Goal: Task Accomplishment & Management: Complete application form

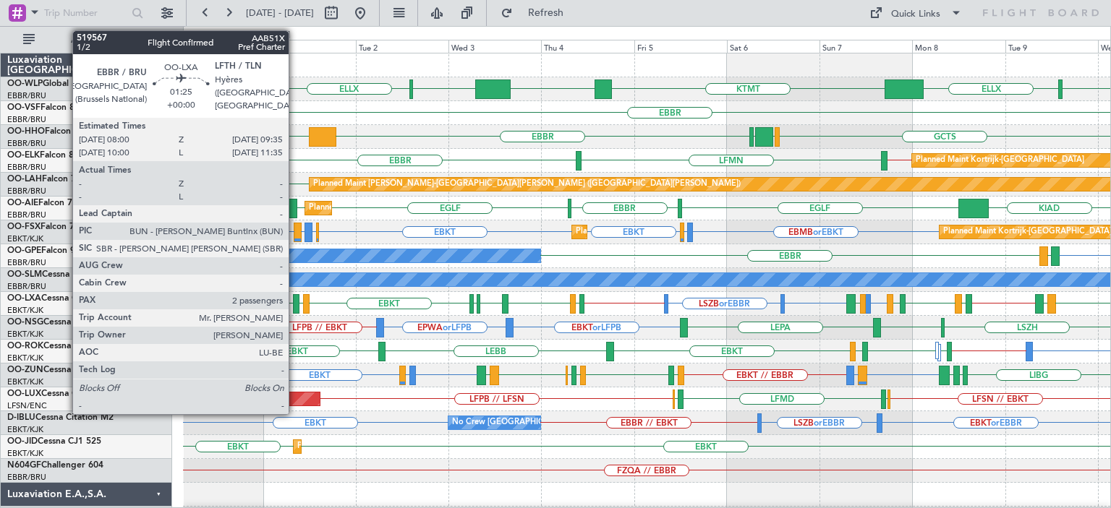
click at [295, 298] on div at bounding box center [296, 304] width 7 height 20
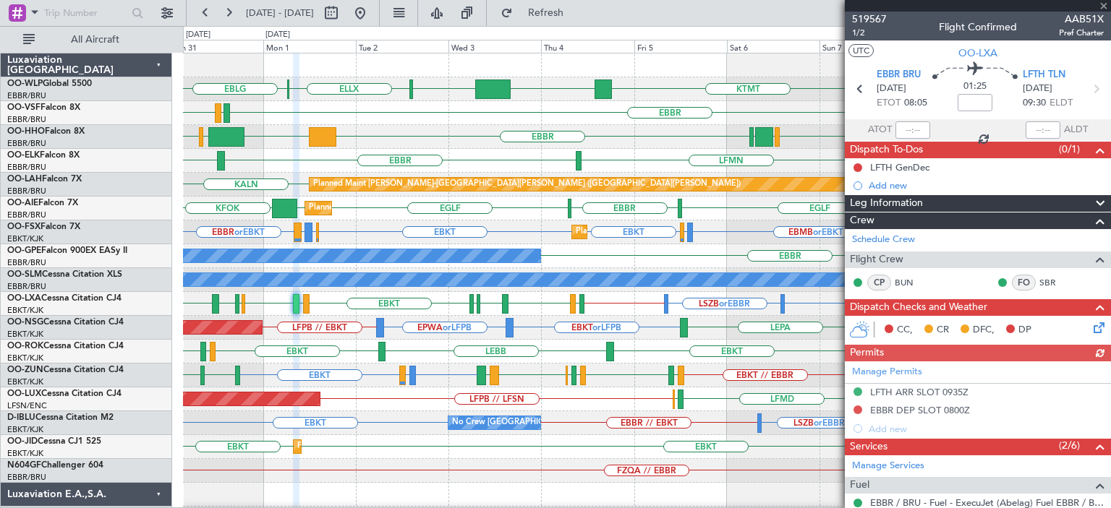
scroll to position [246, 0]
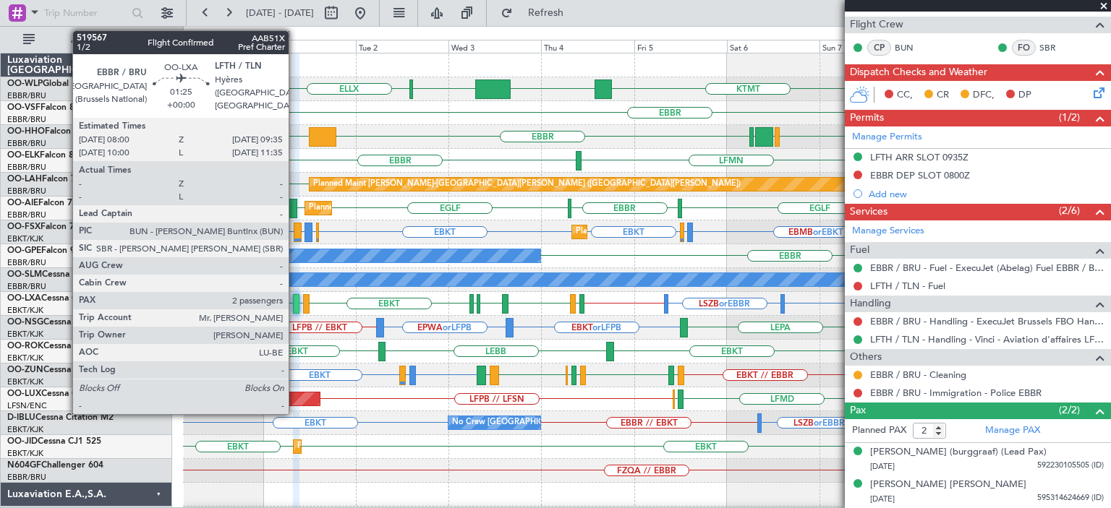
click at [295, 294] on div at bounding box center [296, 304] width 7 height 20
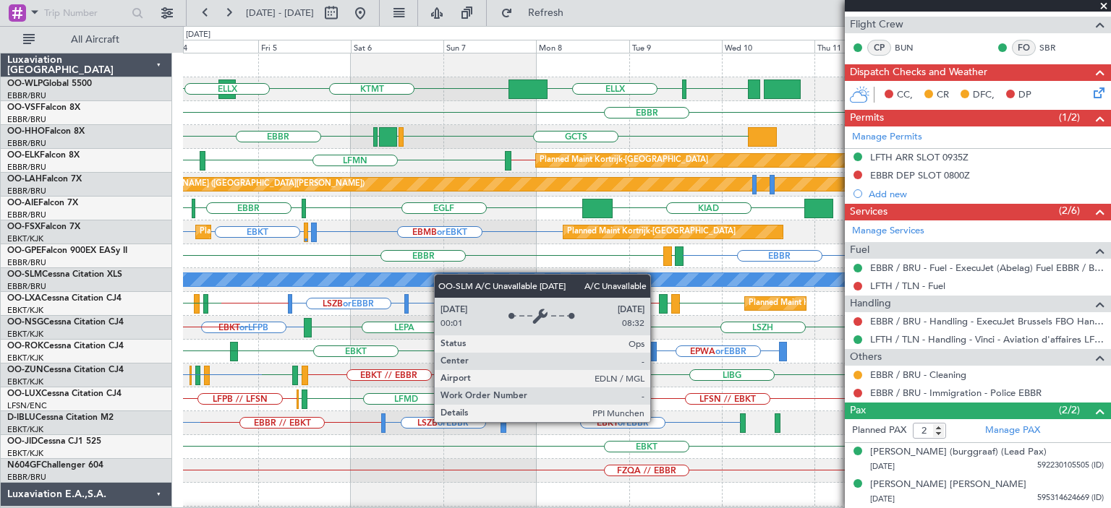
click at [408, 279] on div "LIML ELLX KTMT KCLT LIML ELLX [GEOGRAPHIC_DATA] [GEOGRAPHIC_DATA] GCTS GMMH [GE…" at bounding box center [646, 471] width 927 height 835
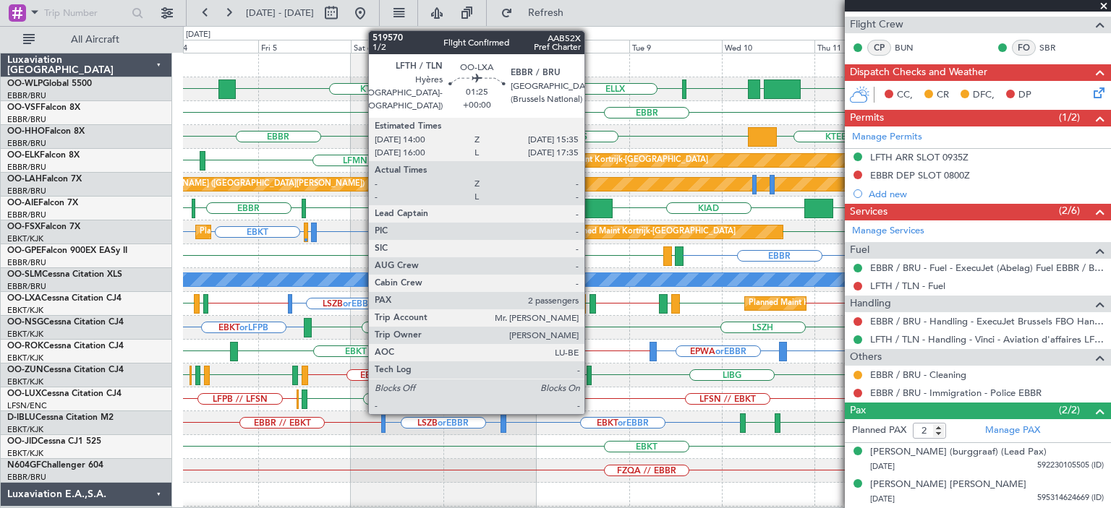
click at [591, 299] on div at bounding box center [592, 304] width 7 height 20
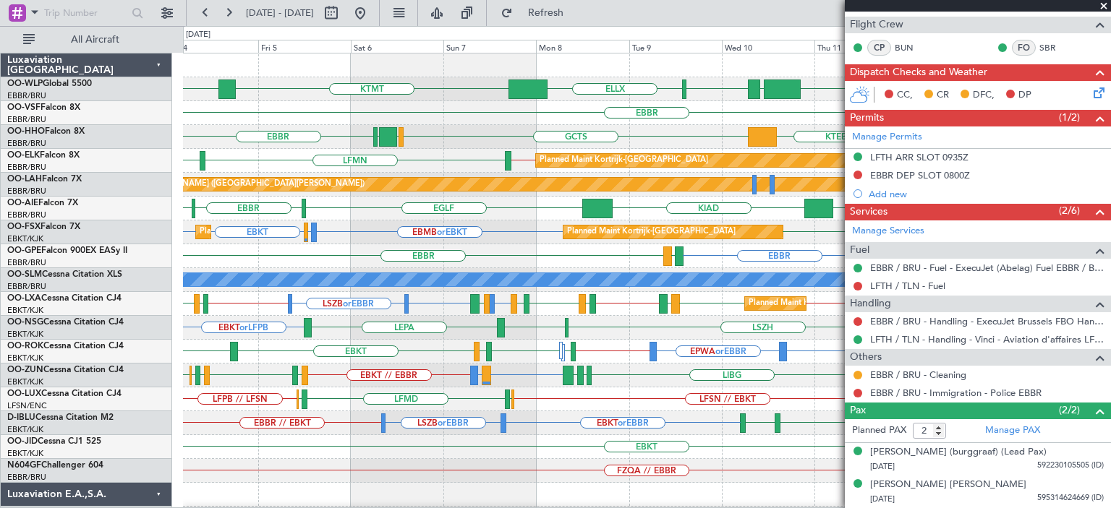
click at [466, 135] on div "EBBR GMMH LIMC KTEB GCTS GMMH [GEOGRAPHIC_DATA]" at bounding box center [646, 137] width 927 height 24
click at [1106, 4] on span at bounding box center [1103, 6] width 14 height 13
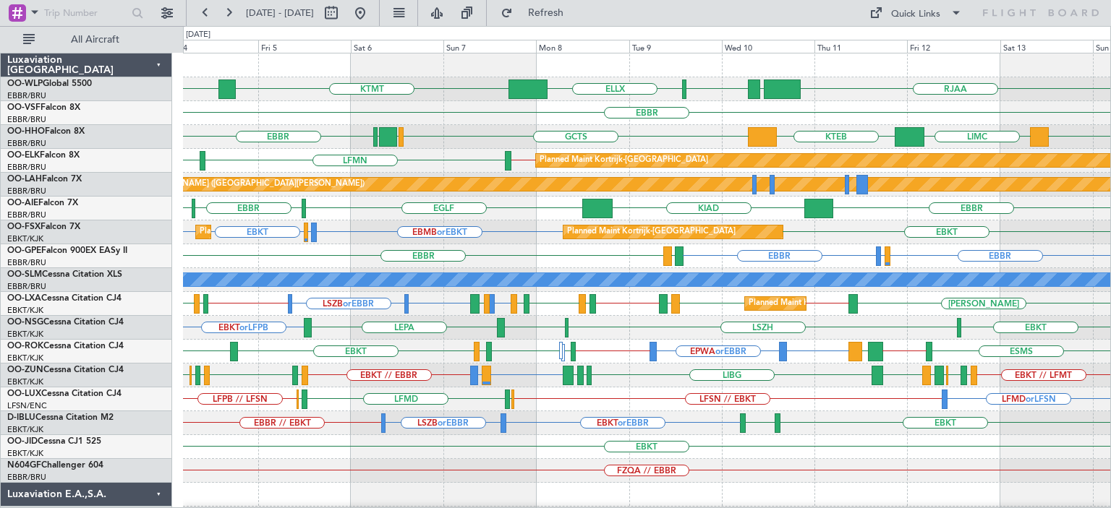
type input "0"
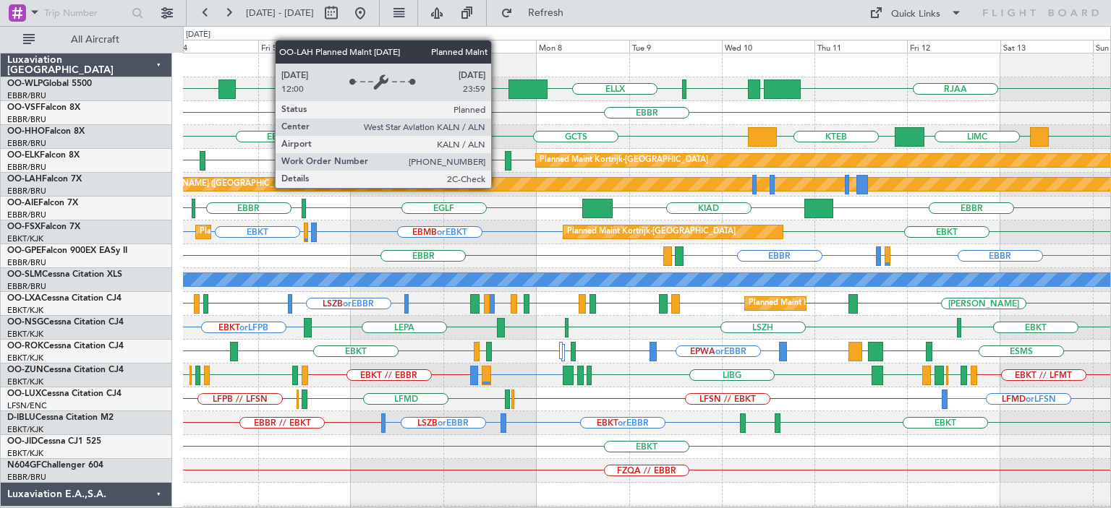
scroll to position [0, 0]
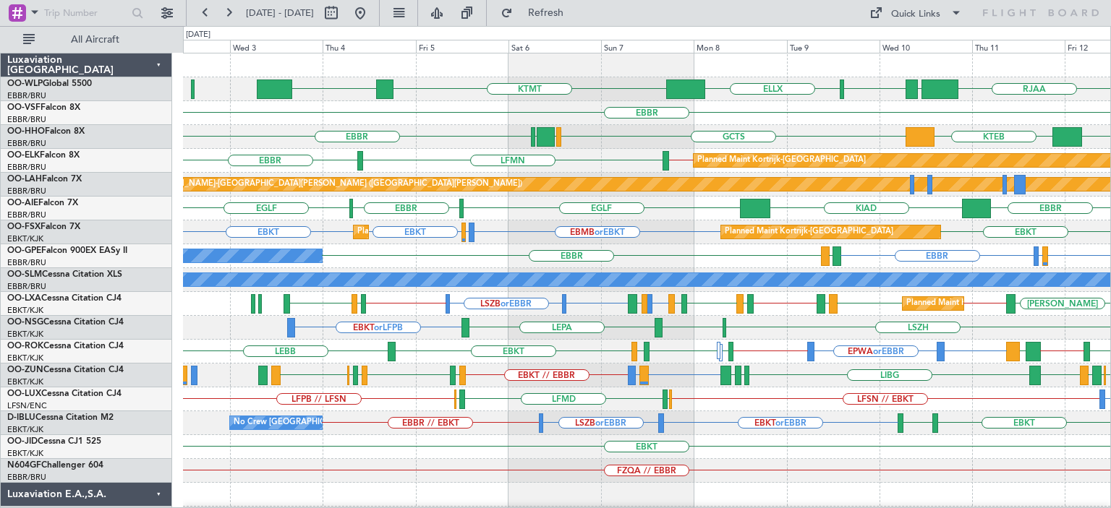
click at [658, 245] on div "RJAA LTCG LIML ELLX KTMT KCLT [GEOGRAPHIC_DATA] LIMC KTEB GCTS GMMH [GEOGRAPHIC…" at bounding box center [646, 471] width 927 height 835
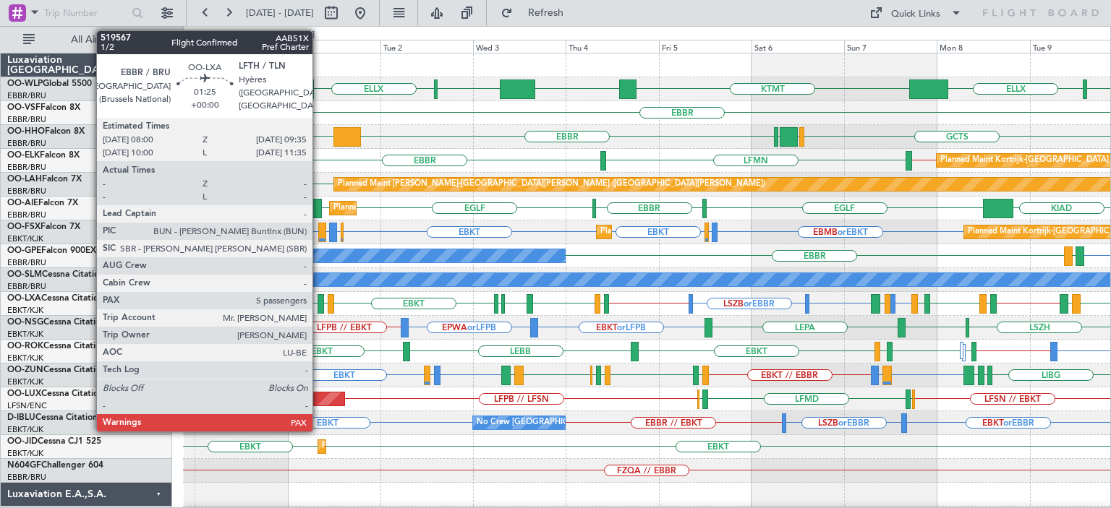
click at [319, 300] on div at bounding box center [320, 304] width 7 height 20
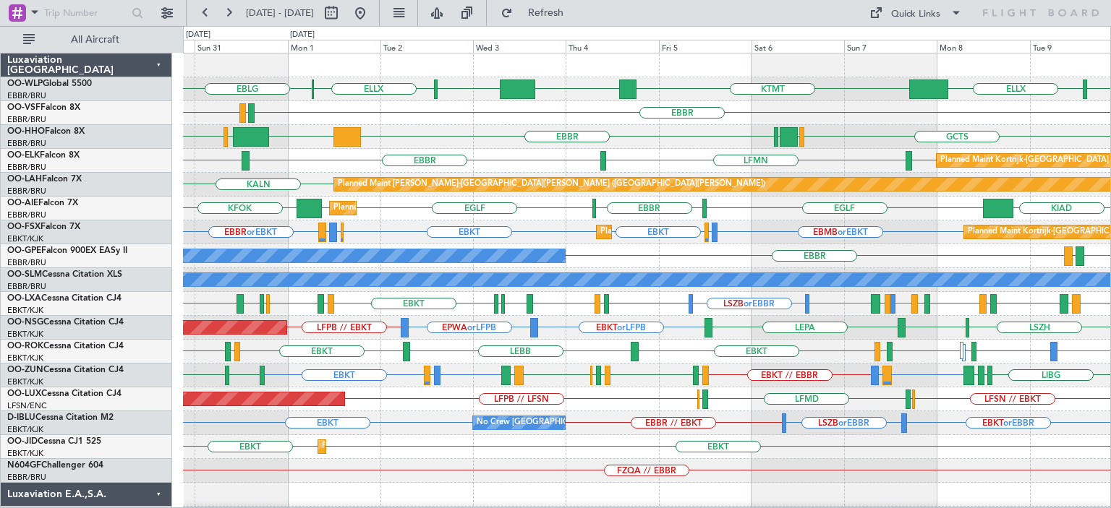
click at [703, 145] on div "GCTS GMMH [GEOGRAPHIC_DATA] [GEOGRAPHIC_DATA] KTEB [GEOGRAPHIC_DATA] LIMC" at bounding box center [646, 137] width 927 height 24
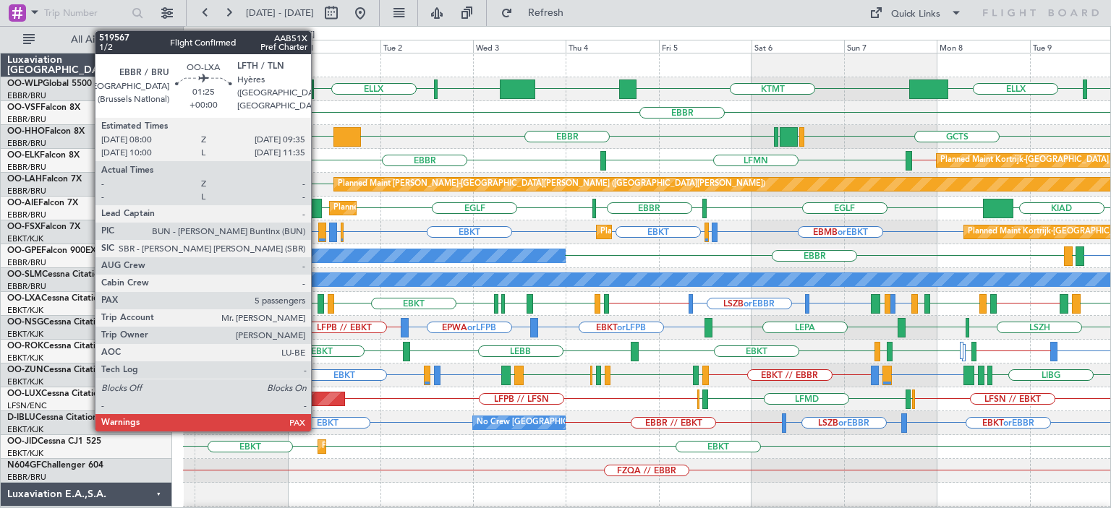
click at [318, 299] on div at bounding box center [320, 304] width 7 height 20
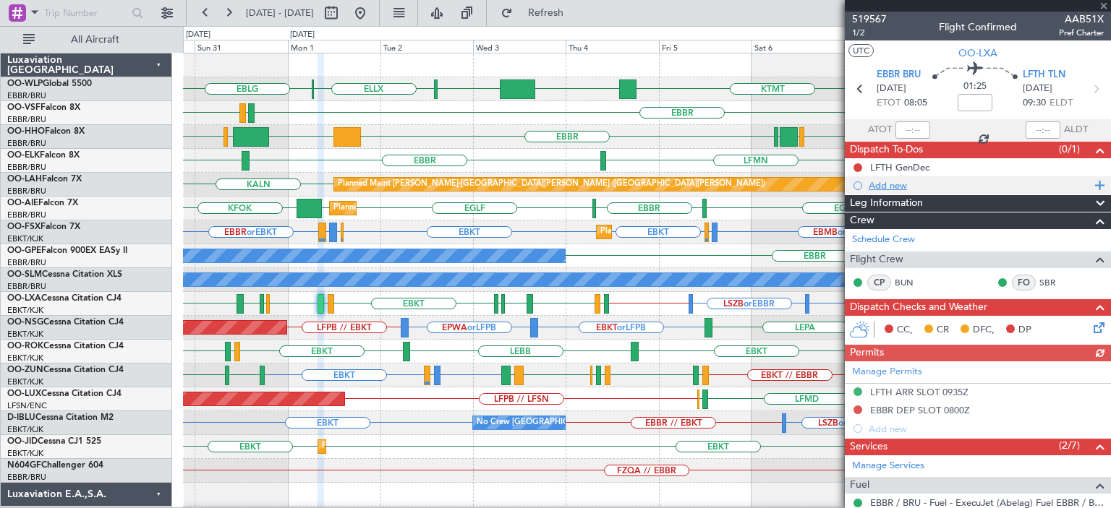
click at [899, 182] on div "Add new" at bounding box center [979, 185] width 222 height 12
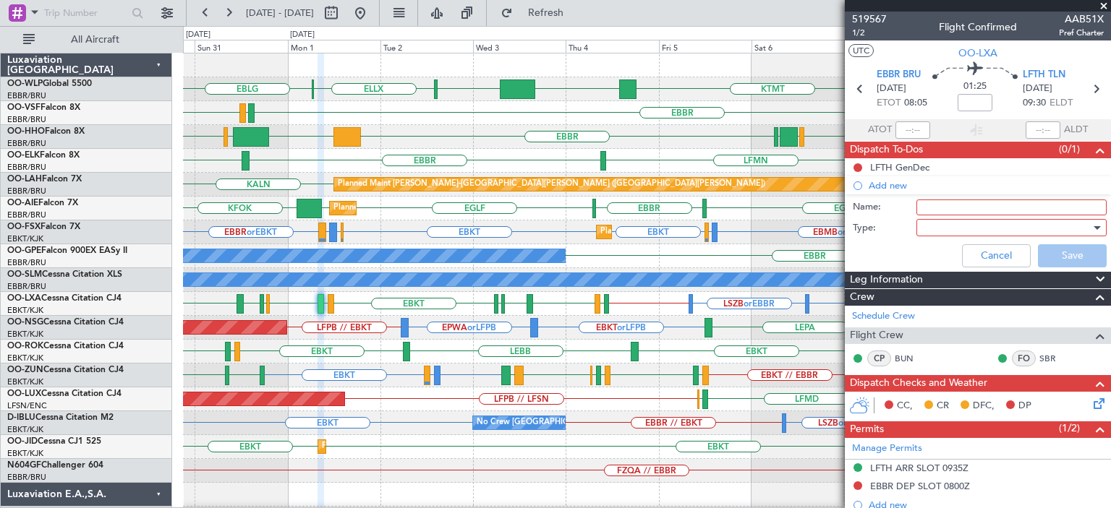
click at [944, 205] on input "Name:" at bounding box center [1011, 208] width 190 height 16
type input "DOG on board"
click at [940, 224] on div at bounding box center [1006, 228] width 168 height 22
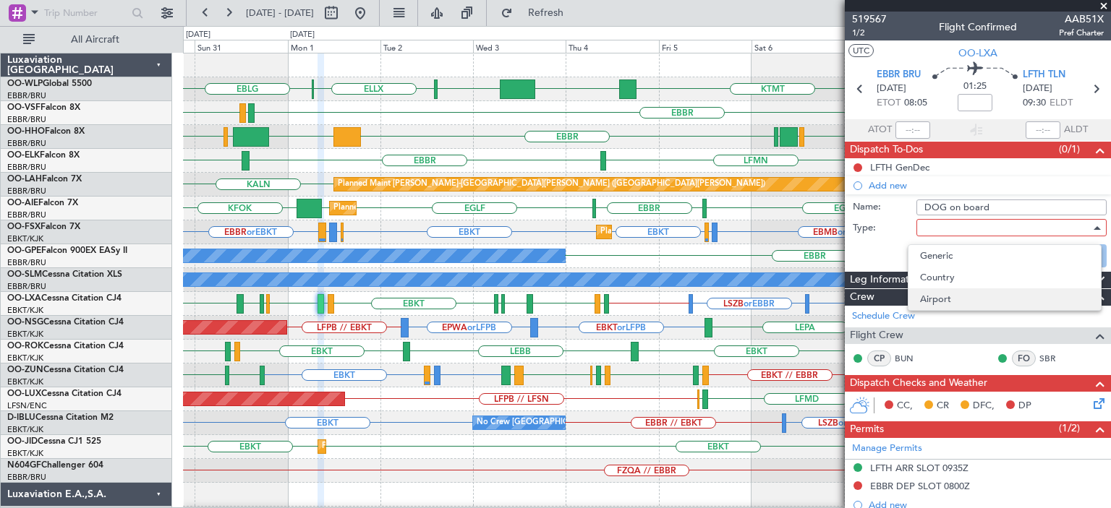
click at [940, 296] on span "Airport" at bounding box center [1004, 299] width 169 height 22
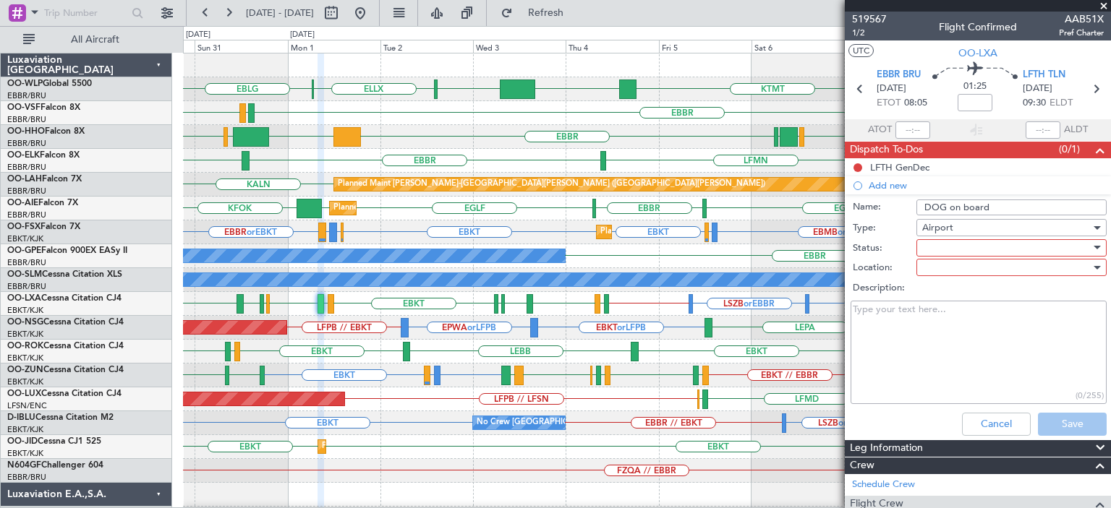
click at [942, 247] on div at bounding box center [1006, 248] width 168 height 22
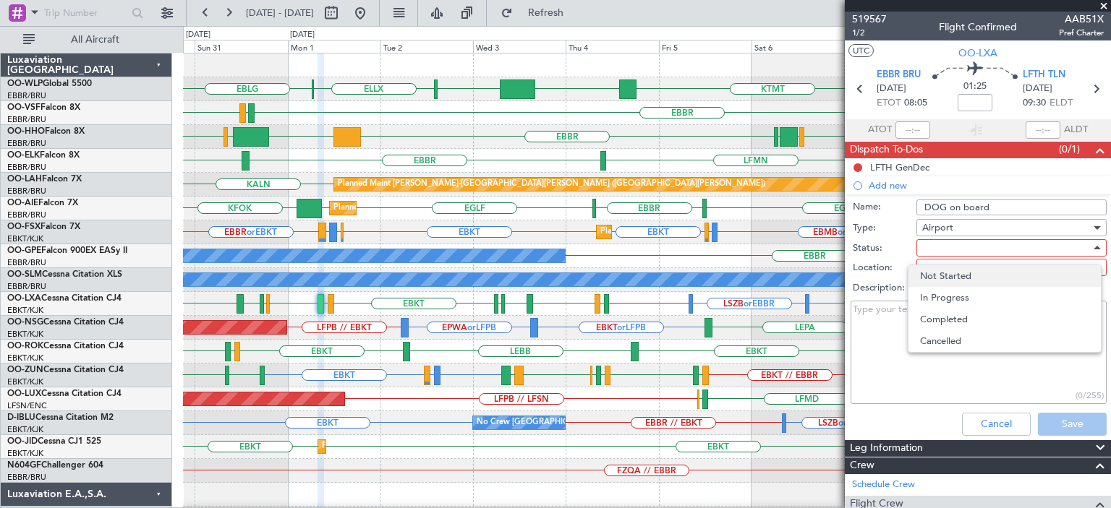
click at [949, 273] on span "Not Started" at bounding box center [1004, 276] width 169 height 22
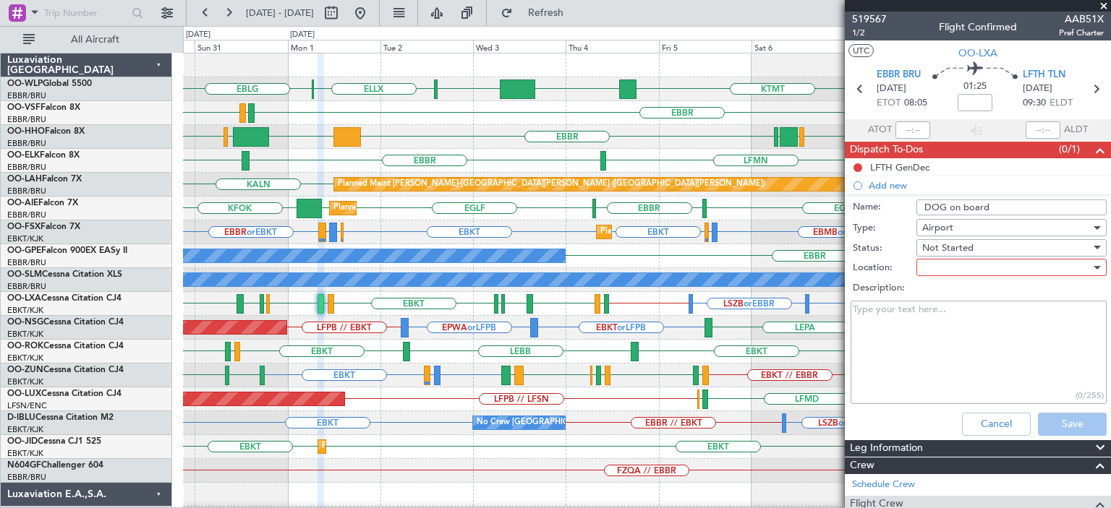
click at [943, 268] on div at bounding box center [1006, 268] width 168 height 22
click at [943, 289] on span "Arrival" at bounding box center [1004, 296] width 169 height 22
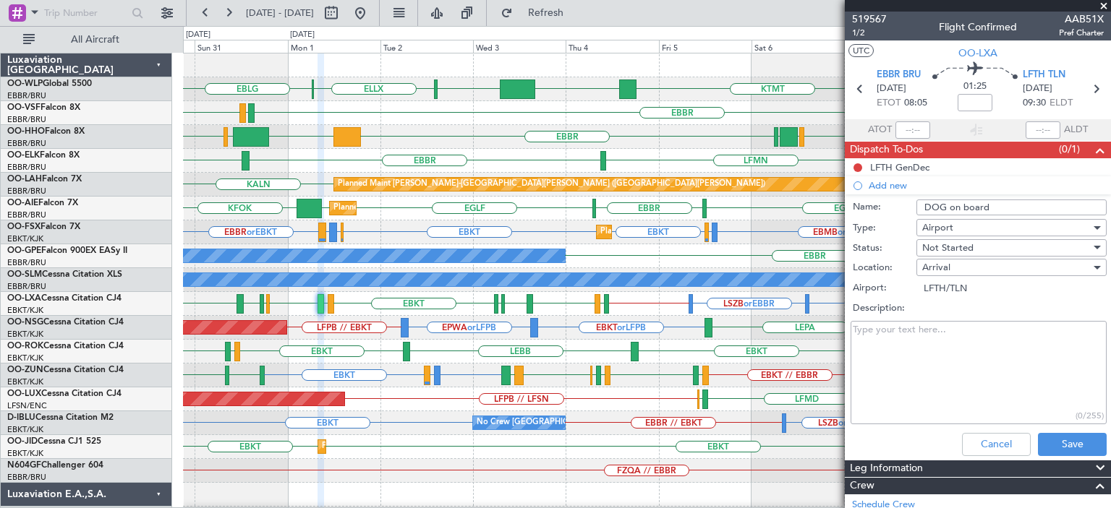
click at [928, 336] on textarea "Description:" at bounding box center [978, 372] width 256 height 103
click at [900, 352] on textarea "Little dog pn board - [PERSON_NAME]" at bounding box center [978, 372] width 256 height 103
click at [993, 331] on textarea "Little dog pn board - [PERSON_NAME]" at bounding box center [978, 372] width 256 height 103
click at [941, 393] on textarea "Little dog pn board - [PERSON_NAME] (Ops has pet passport from previous flights…" at bounding box center [978, 372] width 256 height 103
click at [899, 330] on textarea "Little dog pn board - [PERSON_NAME] (Ops has pet passport from previous flights…" at bounding box center [978, 372] width 256 height 103
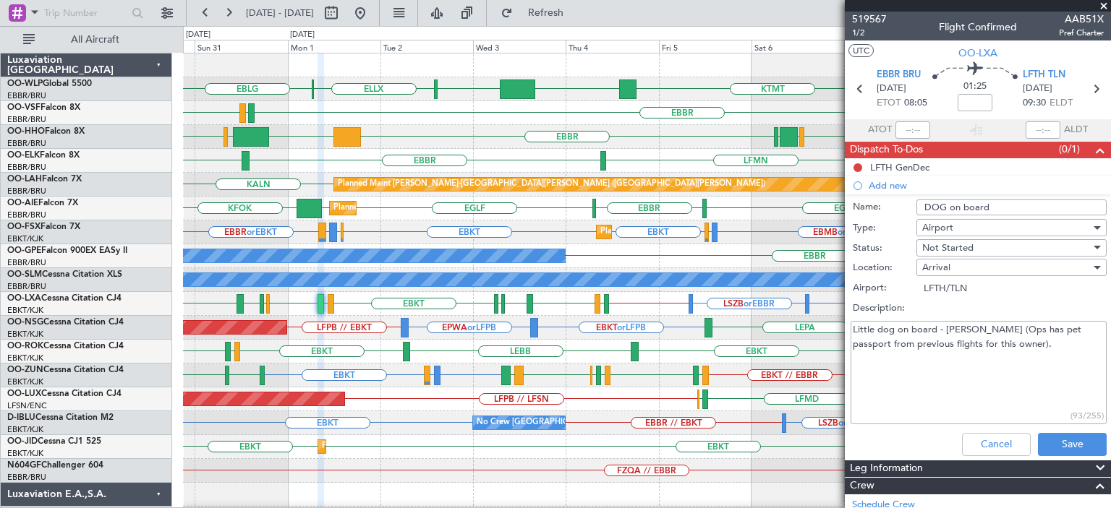
click at [980, 327] on textarea "Little dog on board - [PERSON_NAME] (Ops has pet passport from previous flights…" at bounding box center [978, 372] width 256 height 103
drag, startPoint x: 970, startPoint y: 384, endPoint x: 921, endPoint y: 376, distance: 49.1
click at [968, 384] on textarea "Little dog on board - [PERSON_NAME] - please inform the handlings (Ops has pet …" at bounding box center [978, 372] width 256 height 103
drag, startPoint x: 871, startPoint y: 329, endPoint x: 954, endPoint y: 359, distance: 89.2
click at [954, 359] on textarea "Little dog on board - [PERSON_NAME] - please inform the handlings (Ops has pet …" at bounding box center [978, 372] width 256 height 103
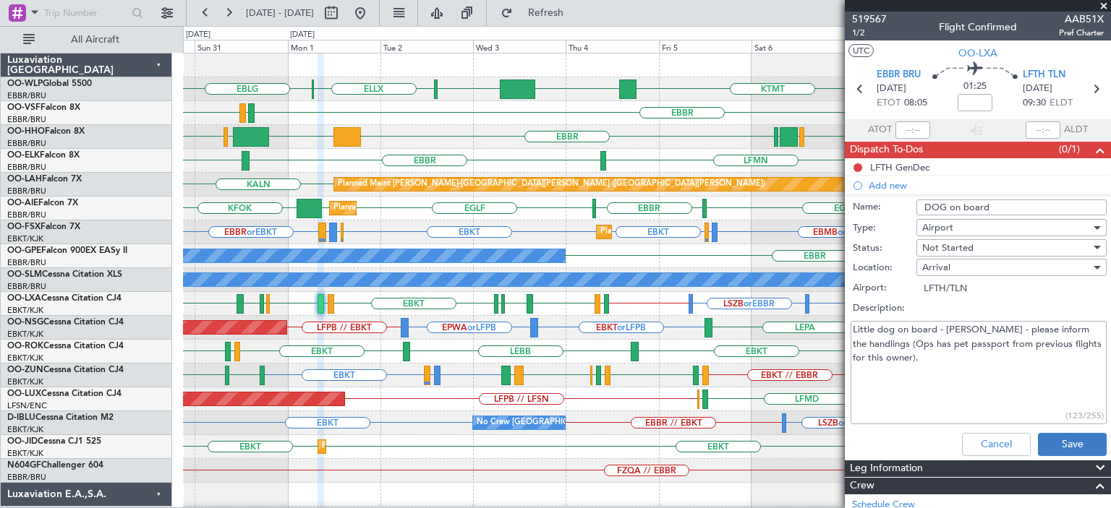
type textarea "Little dog on board - [PERSON_NAME] - please inform the handlings (Ops has pet …"
click at [1047, 442] on button "Save" at bounding box center [1072, 444] width 69 height 23
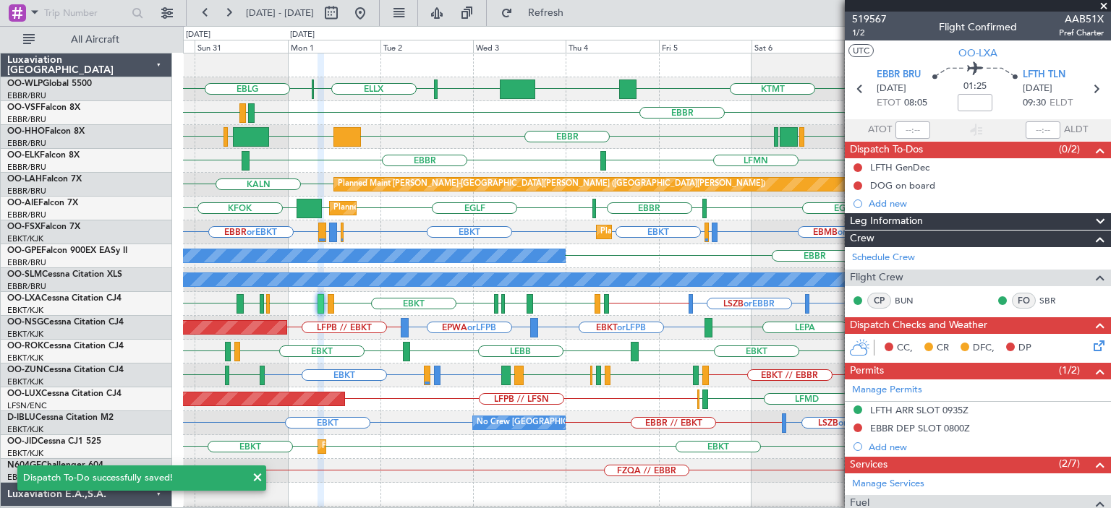
click at [1105, 4] on span at bounding box center [1103, 6] width 14 height 13
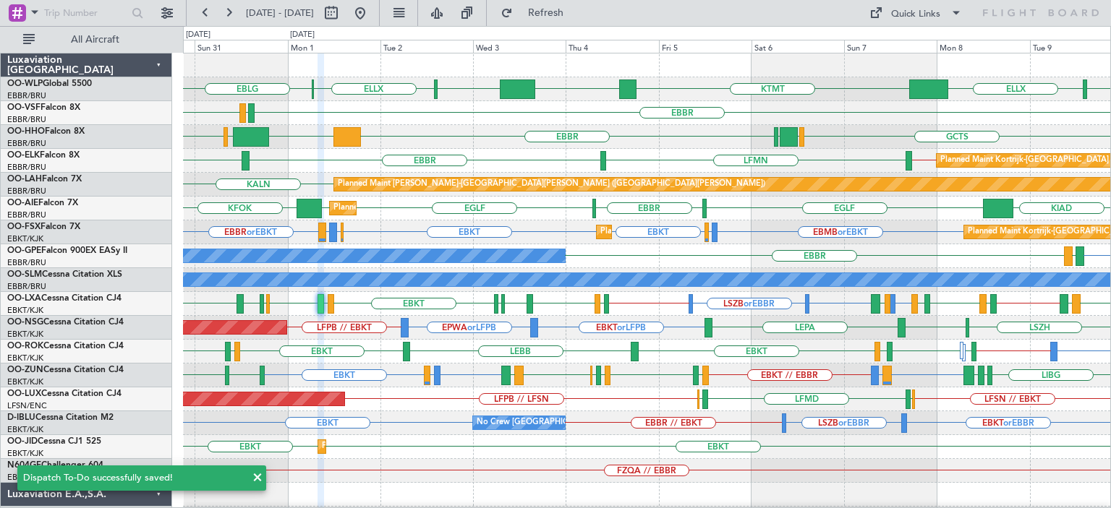
type input "0"
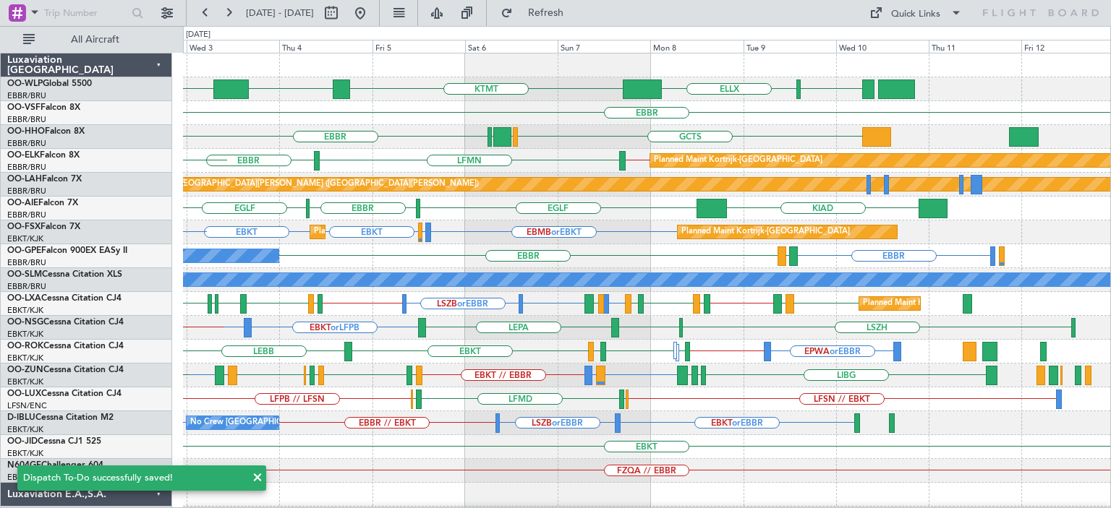
click at [489, 260] on div "LIML ELLX KTMT KCLT LIML ELLX EBLG [GEOGRAPHIC_DATA] LEGE [GEOGRAPHIC_DATA] GCT…" at bounding box center [646, 471] width 927 height 835
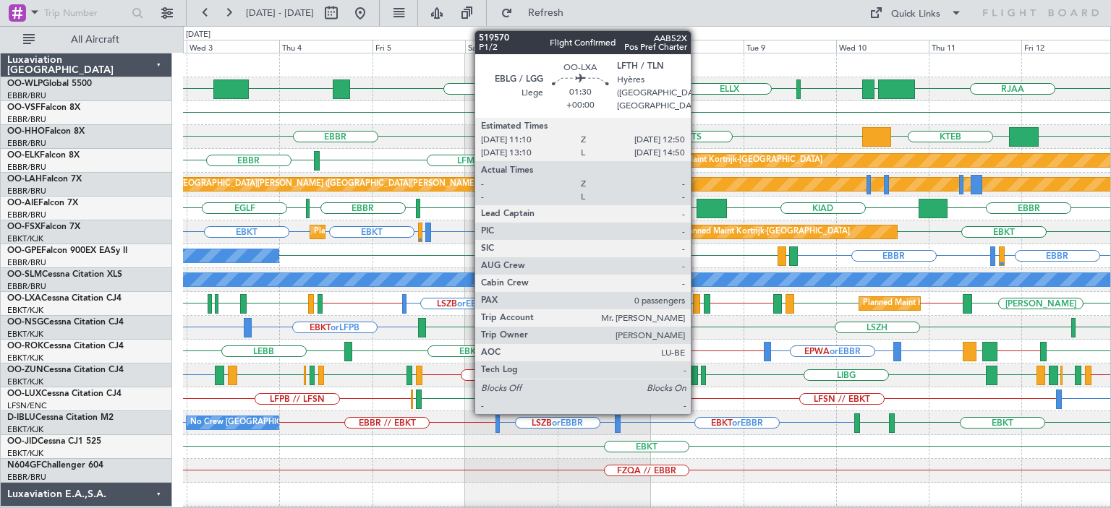
click at [697, 300] on div at bounding box center [696, 304] width 7 height 20
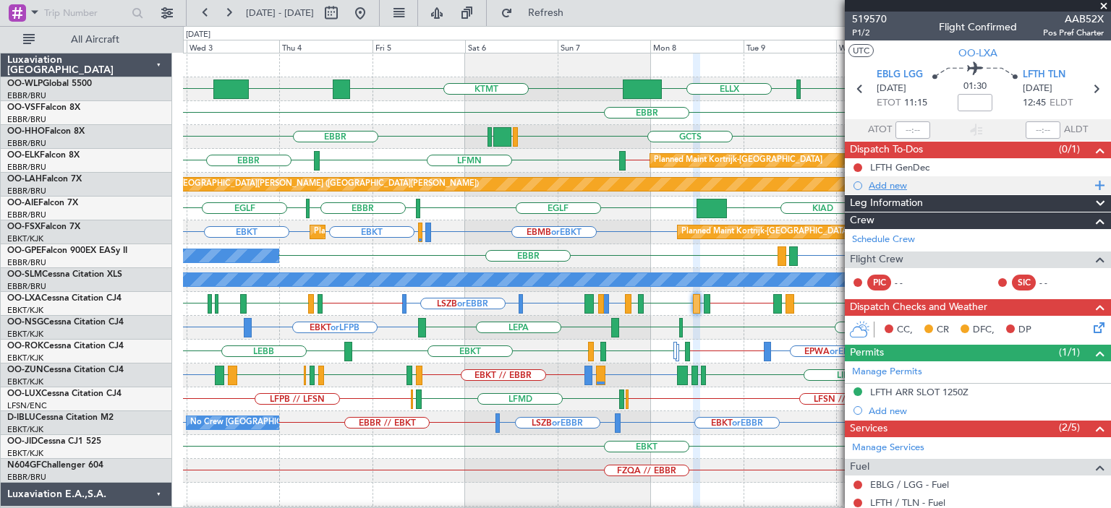
click at [894, 184] on div "Add new" at bounding box center [979, 185] width 222 height 12
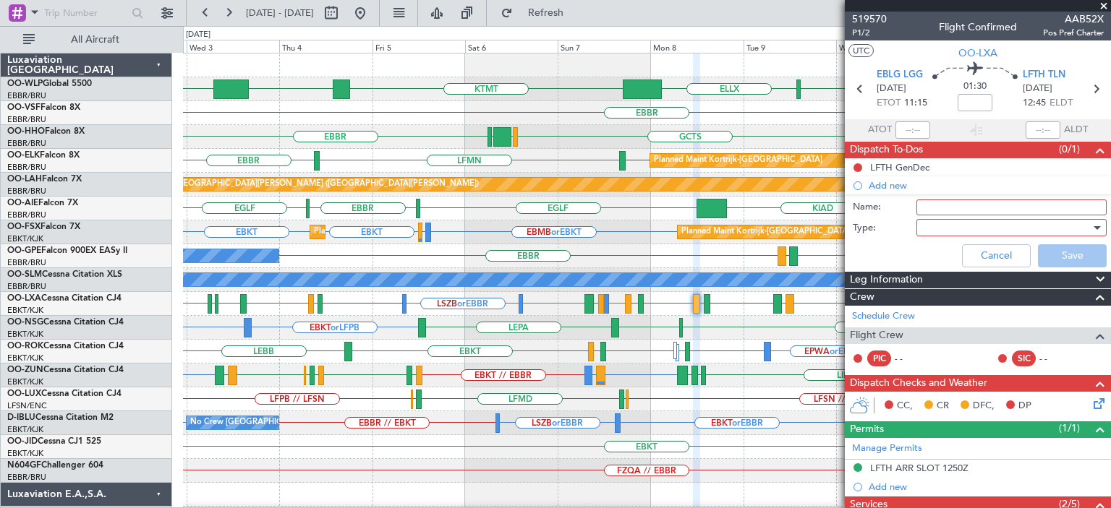
click at [922, 203] on input "Name:" at bounding box center [1011, 208] width 190 height 16
type input "DOG on board"
click at [922, 228] on span at bounding box center [922, 227] width 1 height 13
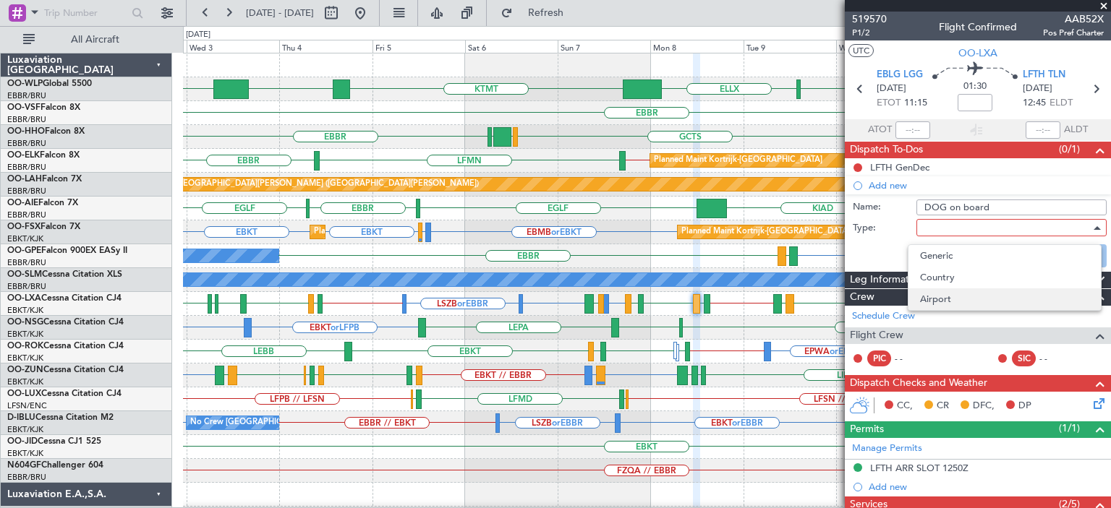
click at [951, 300] on span "Airport" at bounding box center [1004, 299] width 169 height 22
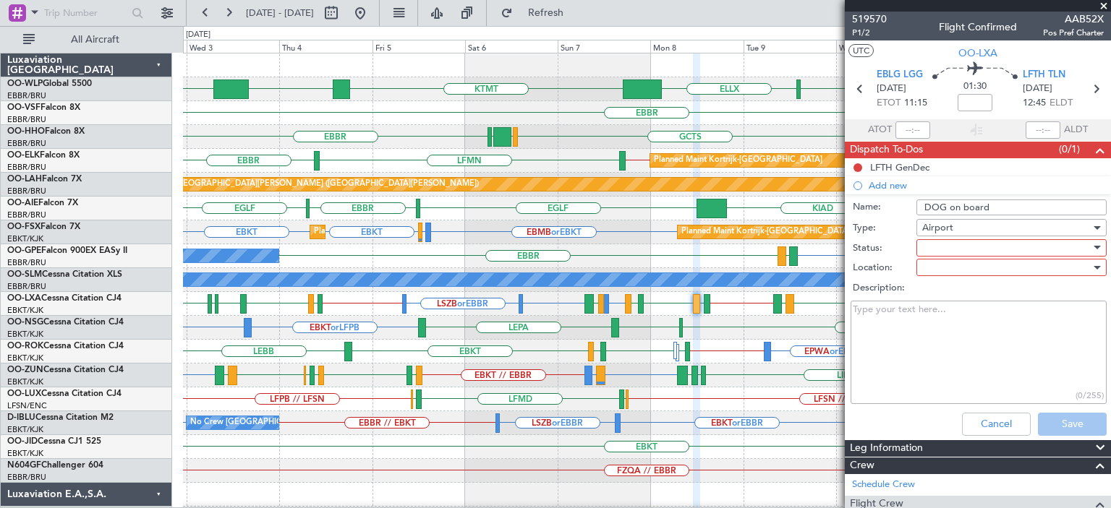
click at [938, 246] on div at bounding box center [1006, 248] width 168 height 22
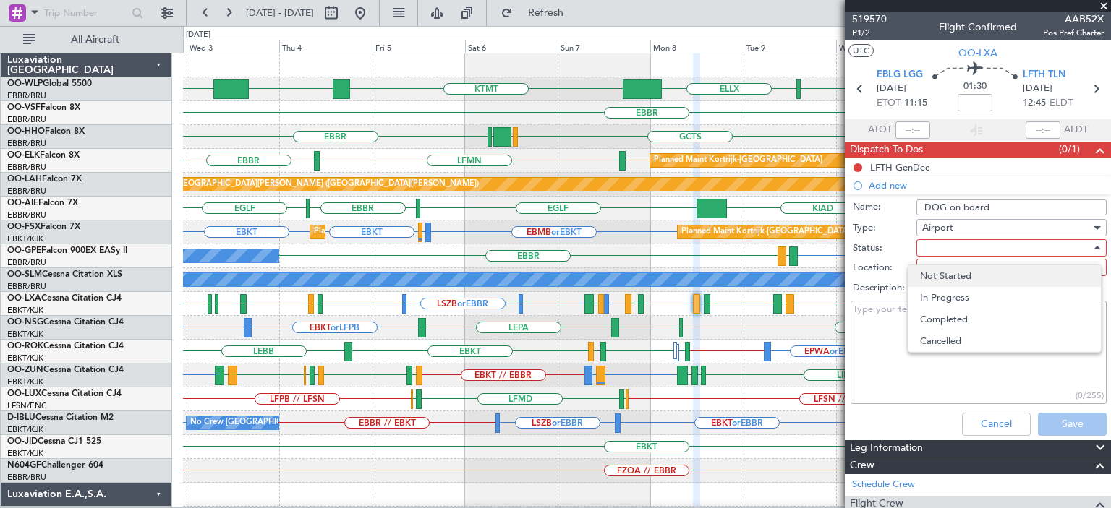
click at [943, 274] on span "Not Started" at bounding box center [1004, 276] width 169 height 22
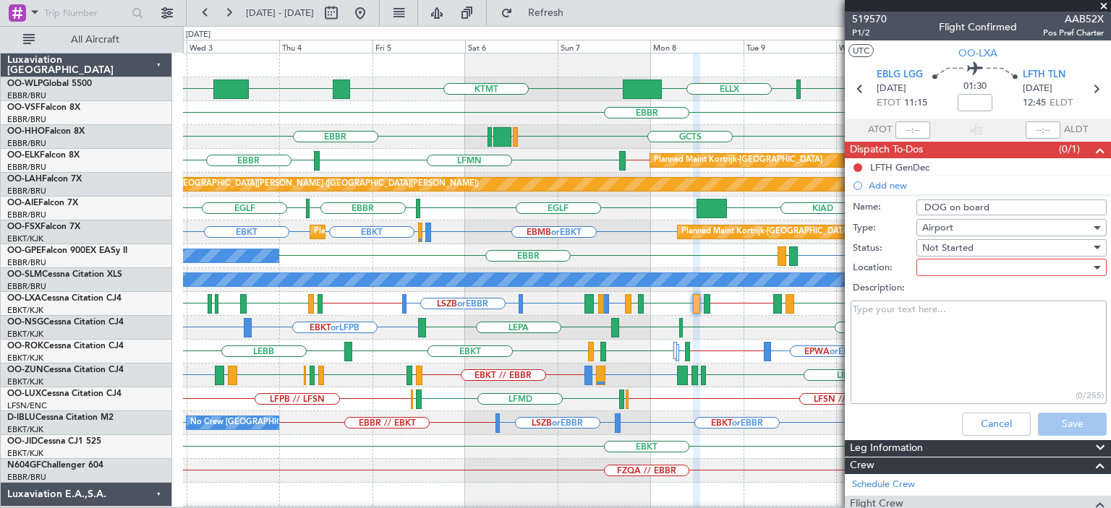
click at [943, 264] on div at bounding box center [1006, 268] width 168 height 22
click at [946, 317] on span "Departure" at bounding box center [1004, 318] width 169 height 22
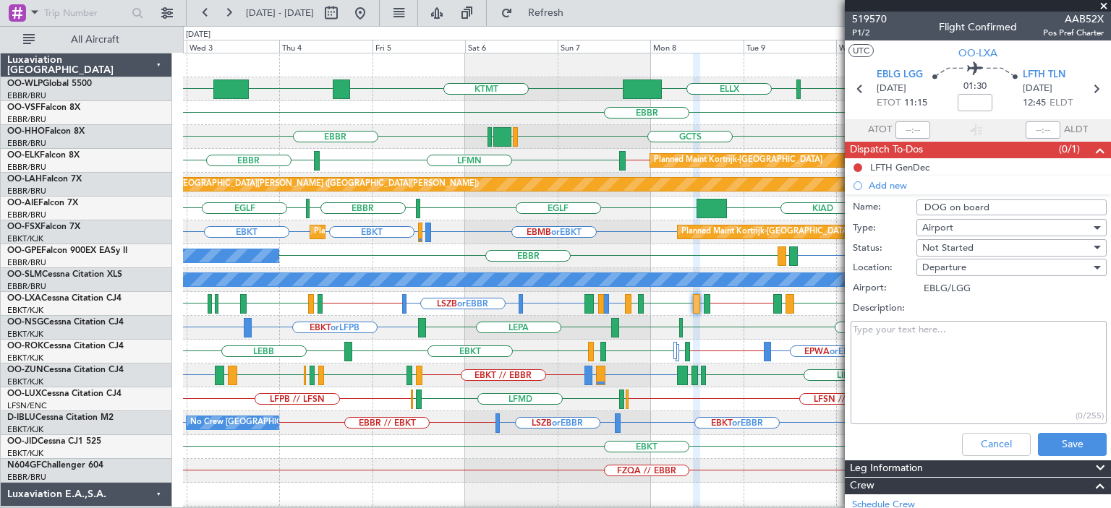
click at [916, 334] on textarea "Description:" at bounding box center [978, 372] width 256 height 103
paste textarea "Little dog on board - [PERSON_NAME] - please inform the handlings (Ops has pet …"
click at [914, 403] on textarea "Little dog on board - [PERSON_NAME] - please inform the handlings (Ops has pet …" at bounding box center [978, 372] width 256 height 103
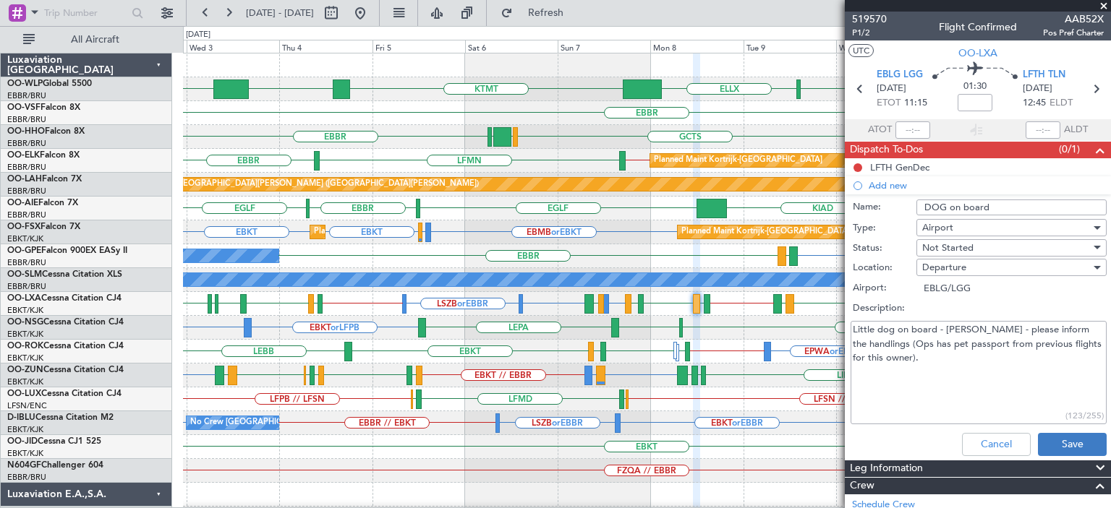
type textarea "Little dog on board - [PERSON_NAME] - please inform the handlings (Ops has pet …"
click at [1058, 437] on button "Save" at bounding box center [1072, 444] width 69 height 23
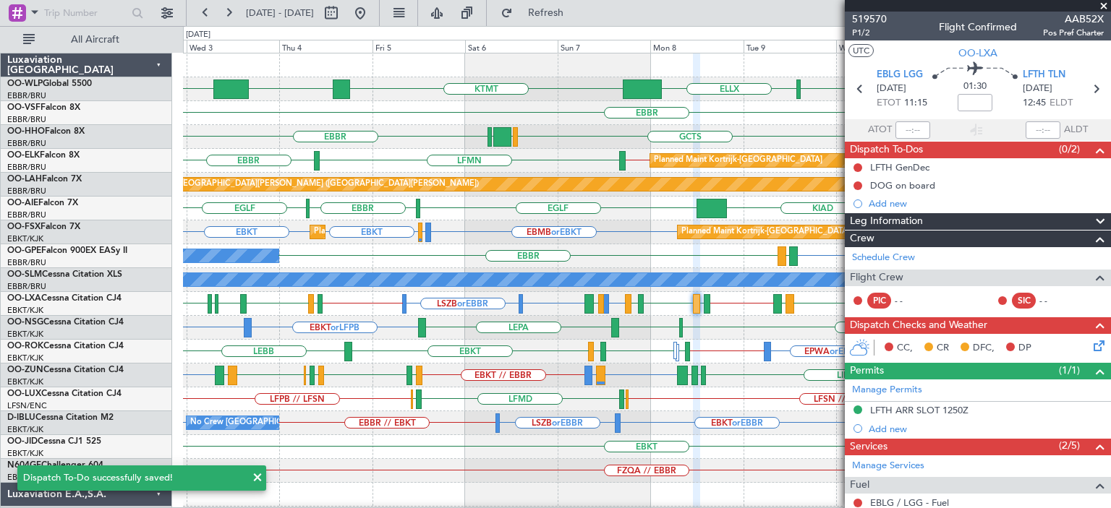
click at [1103, 3] on span at bounding box center [1103, 6] width 14 height 13
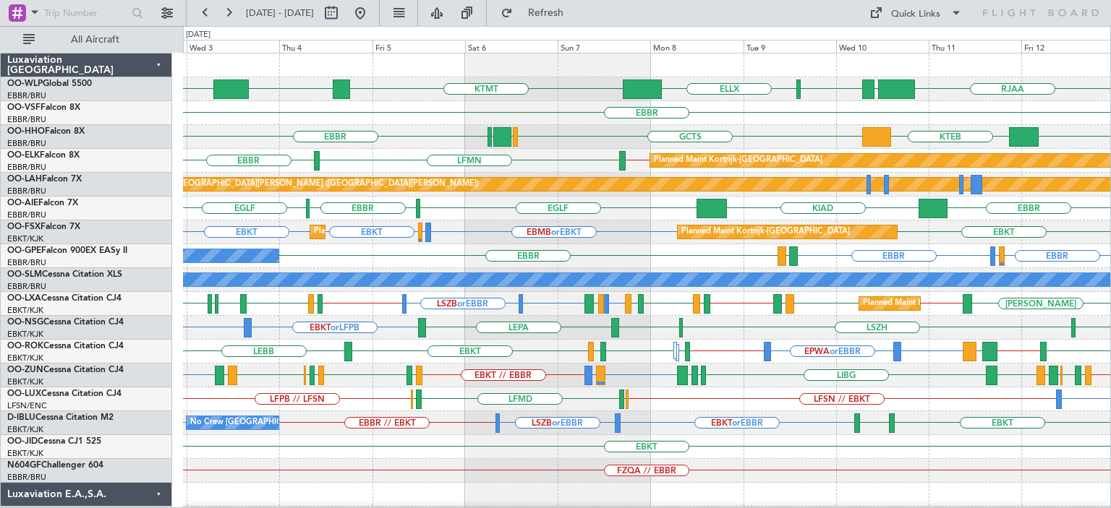
click at [791, 111] on div "EBBR" at bounding box center [646, 113] width 927 height 24
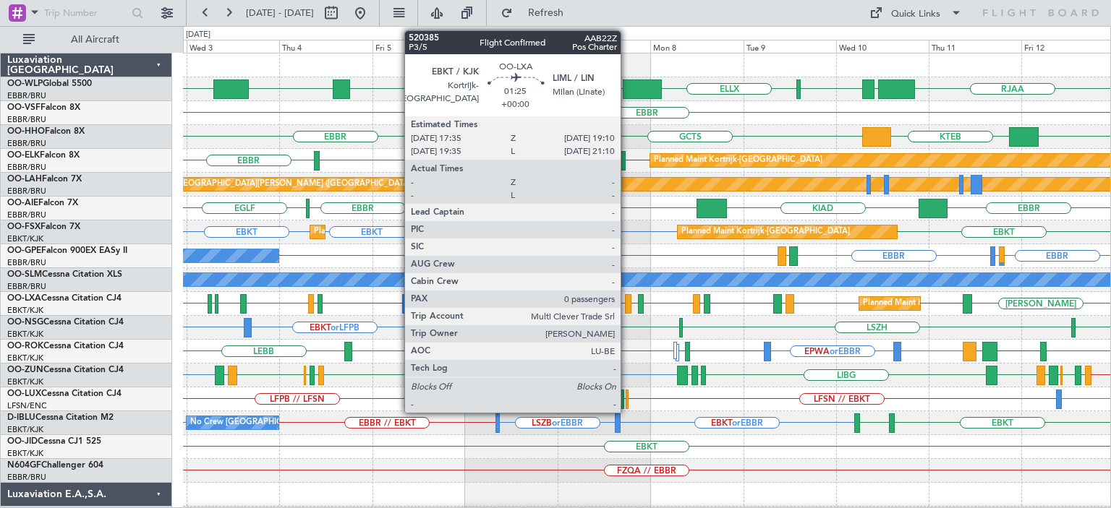
click at [627, 299] on div at bounding box center [628, 304] width 7 height 20
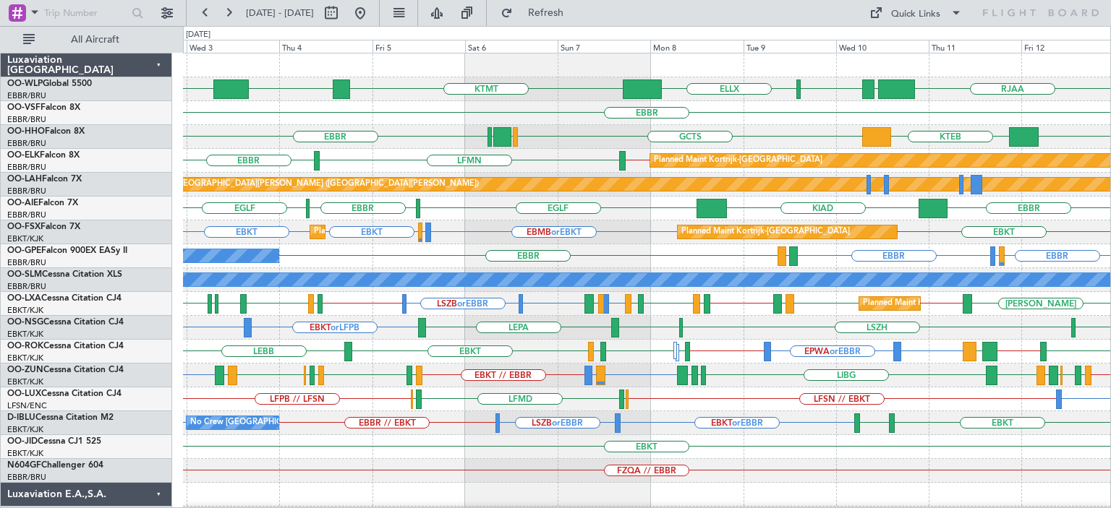
click at [724, 98] on div "RJAA LTCG LIML ELLX KTMT KCLT LIML" at bounding box center [646, 89] width 927 height 24
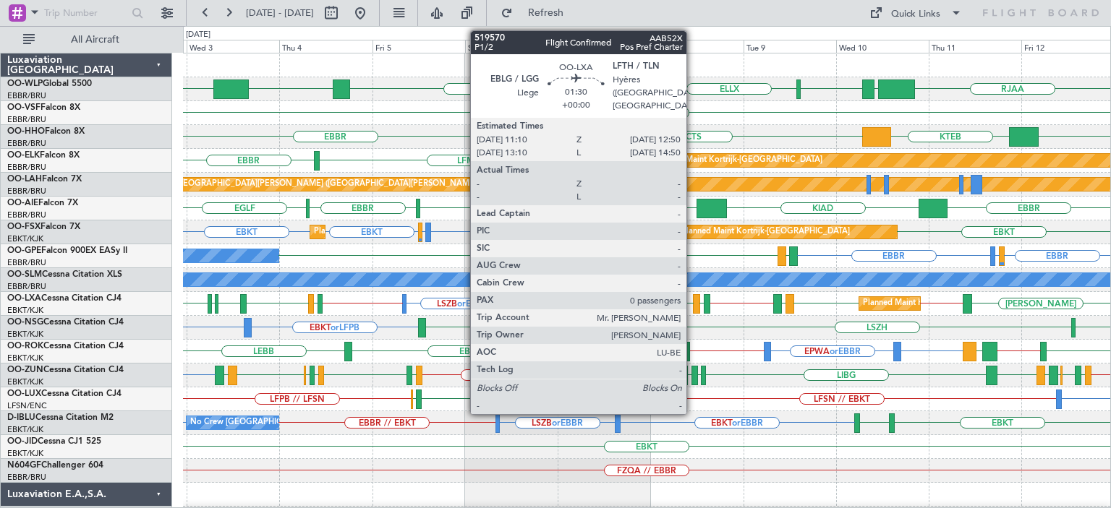
click at [694, 299] on div at bounding box center [696, 304] width 7 height 20
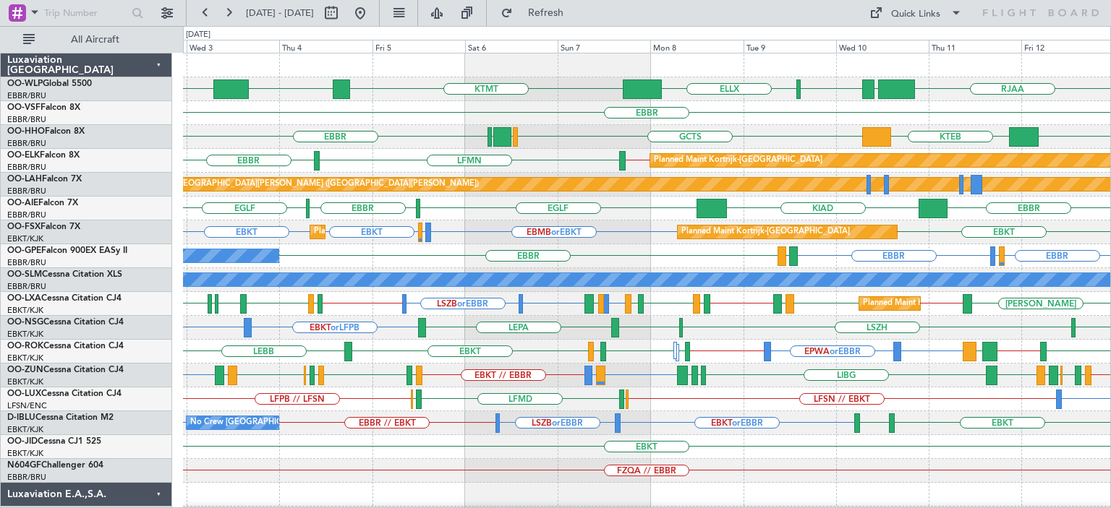
click at [784, 69] on div at bounding box center [646, 66] width 927 height 24
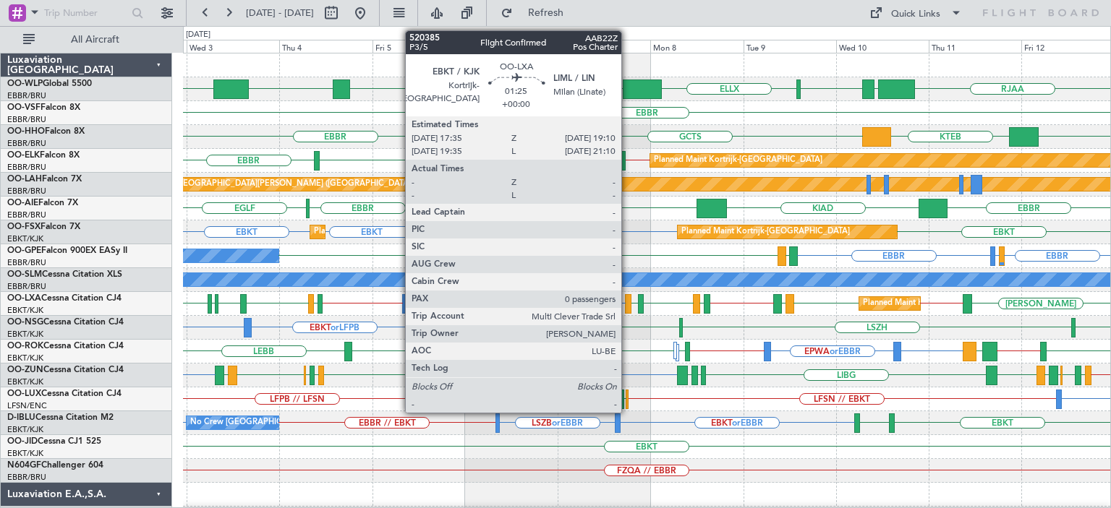
click at [628, 299] on div at bounding box center [628, 304] width 7 height 20
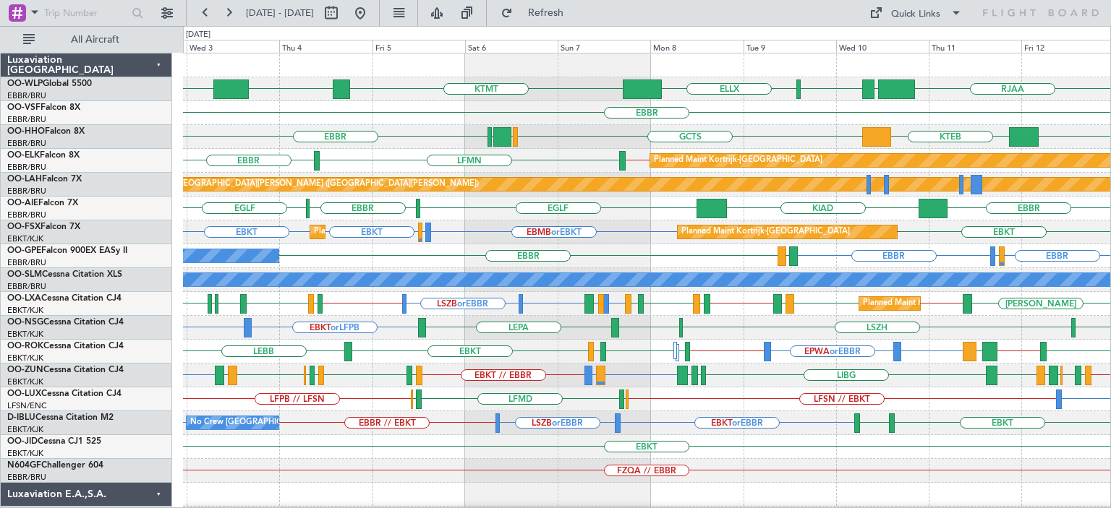
click at [556, 158] on div "EBBR // EBKT LFMN [GEOGRAPHIC_DATA] Planned Maint [GEOGRAPHIC_DATA]-[GEOGRAPHIC…" at bounding box center [646, 161] width 927 height 24
click at [576, 17] on span "Refresh" at bounding box center [546, 13] width 61 height 10
click at [372, 12] on button at bounding box center [359, 12] width 23 height 23
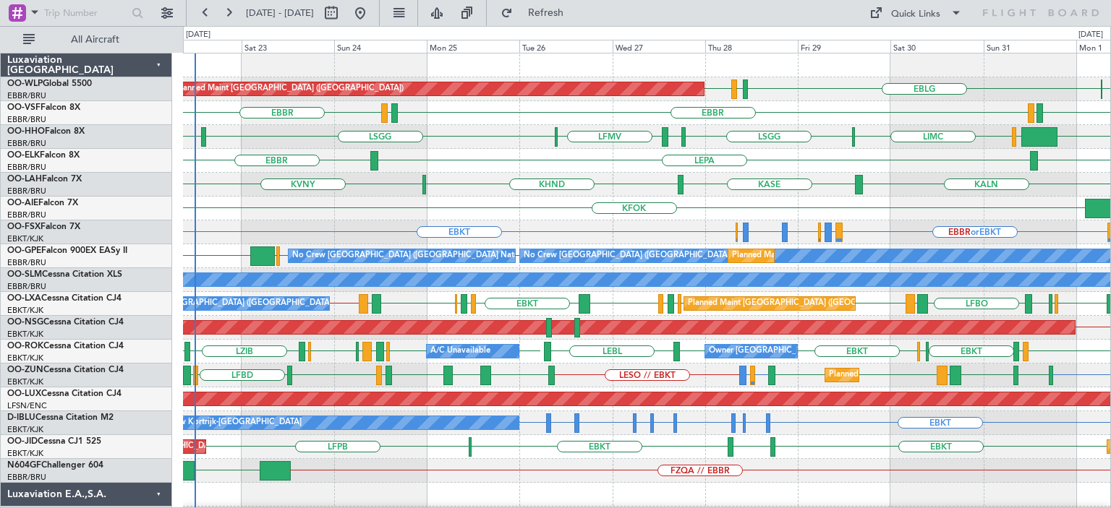
click at [587, 210] on div "EGLF KFOK Planned Maint [GEOGRAPHIC_DATA] ([GEOGRAPHIC_DATA])" at bounding box center [646, 209] width 927 height 24
click at [513, 184] on div "KALN [GEOGRAPHIC_DATA] KHND KVNY Planned [GEOGRAPHIC_DATA][PERSON_NAME]-[GEOGRA…" at bounding box center [646, 185] width 927 height 24
click at [524, 153] on div "EBBR LEPA [GEOGRAPHIC_DATA]" at bounding box center [646, 161] width 927 height 24
click at [725, 375] on div "LESO or EBKT LFMD or EBKT EBKT EBKT LEBZ EBKT LOWS [GEOGRAPHIC_DATA] EGGD EBKT …" at bounding box center [646, 376] width 927 height 24
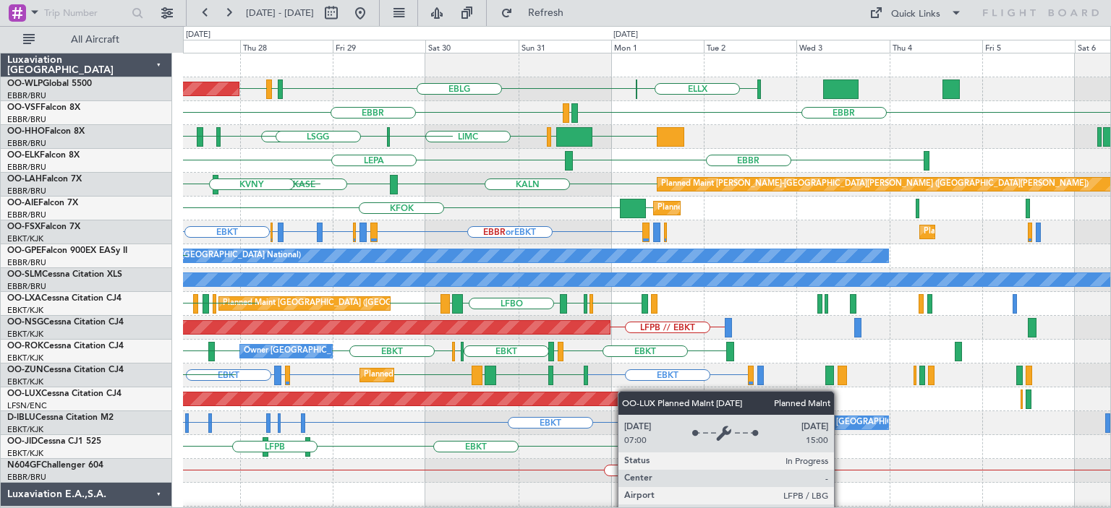
click at [540, 392] on div "EBLG LIML EDDB ELLX Planned Maint [GEOGRAPHIC_DATA] ([GEOGRAPHIC_DATA]) [GEOGRA…" at bounding box center [646, 495] width 927 height 883
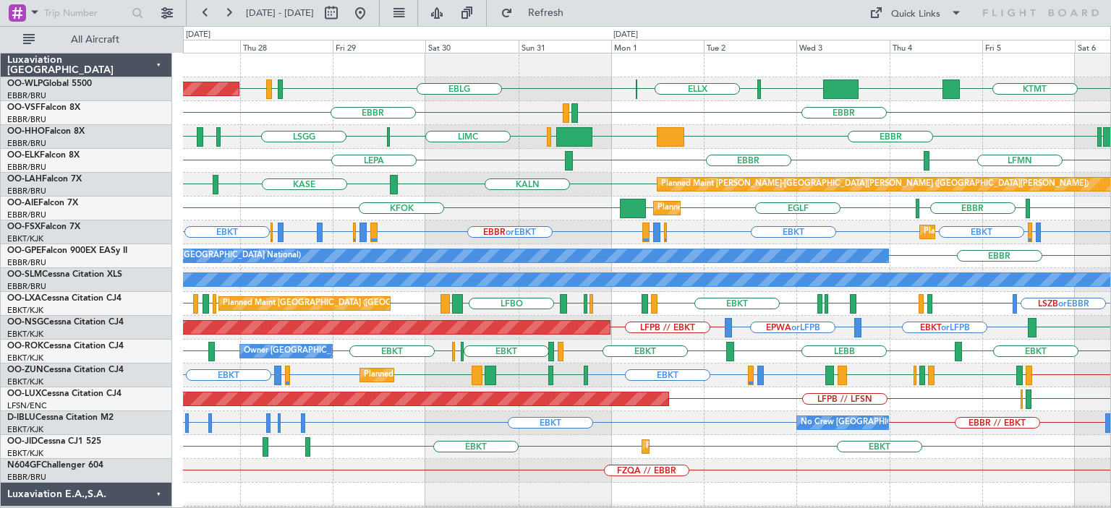
click at [298, 303] on div "Planned Maint [GEOGRAPHIC_DATA] ([GEOGRAPHIC_DATA]) EBLG LIML EDDB LIML ELLX KT…" at bounding box center [646, 495] width 927 height 883
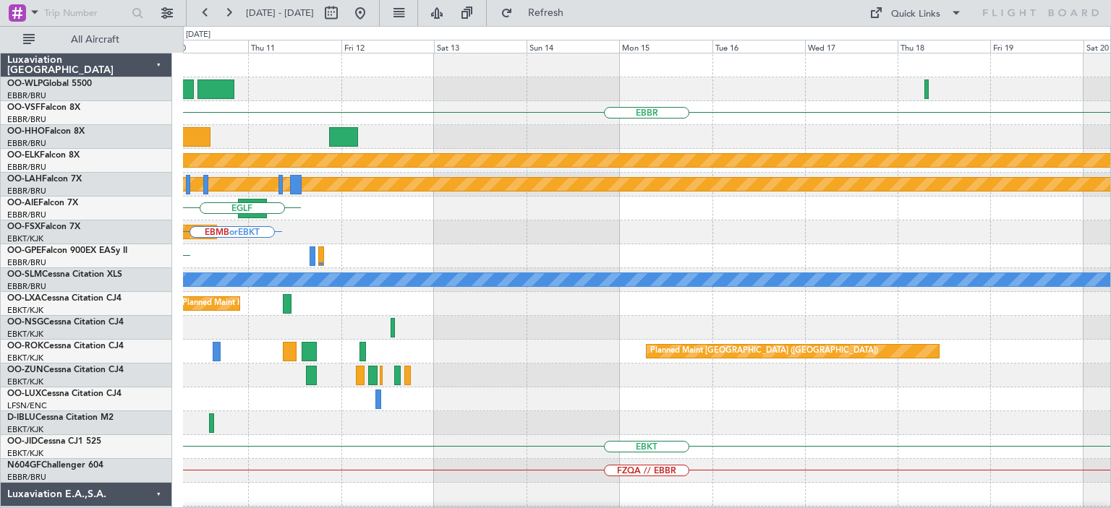
click at [342, 301] on div "EBBR Planned Maint [GEOGRAPHIC_DATA]-[GEOGRAPHIC_DATA] Planned [GEOGRAPHIC_DATA…" at bounding box center [646, 495] width 927 height 883
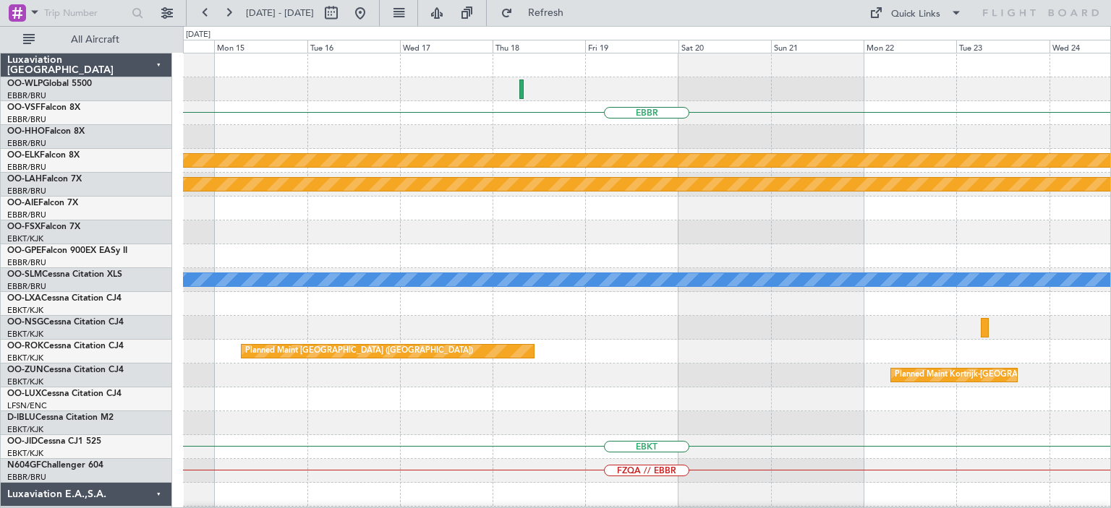
click at [460, 338] on div at bounding box center [646, 328] width 927 height 24
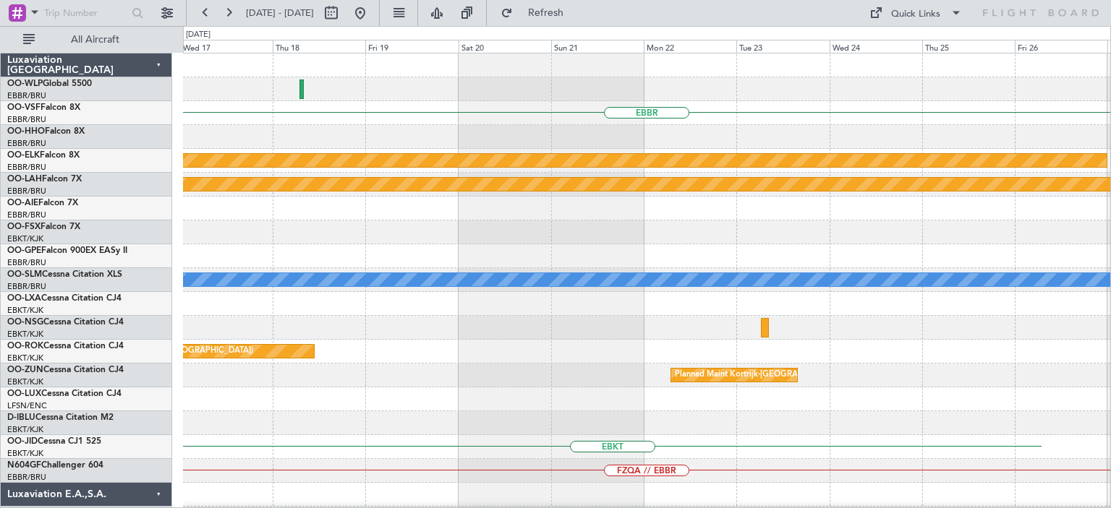
click at [665, 354] on div "Planned Maint [GEOGRAPHIC_DATA] ([GEOGRAPHIC_DATA])" at bounding box center [646, 352] width 927 height 24
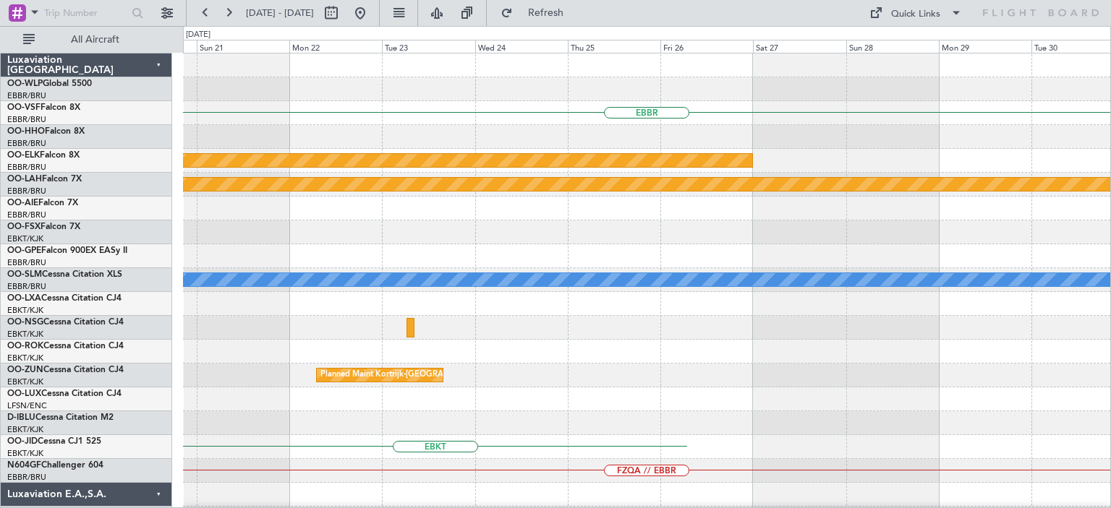
click at [645, 346] on div "Planned Maint [GEOGRAPHIC_DATA] ([GEOGRAPHIC_DATA])" at bounding box center [646, 352] width 927 height 24
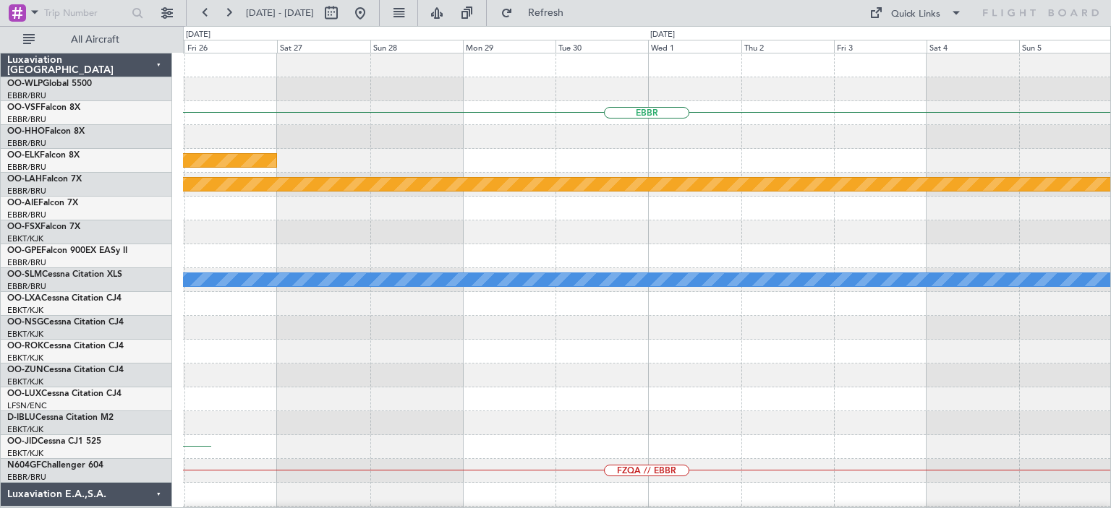
click at [697, 389] on div "EBBR Planned Maint [GEOGRAPHIC_DATA]-[GEOGRAPHIC_DATA] Planned [GEOGRAPHIC_DATA…" at bounding box center [646, 495] width 927 height 883
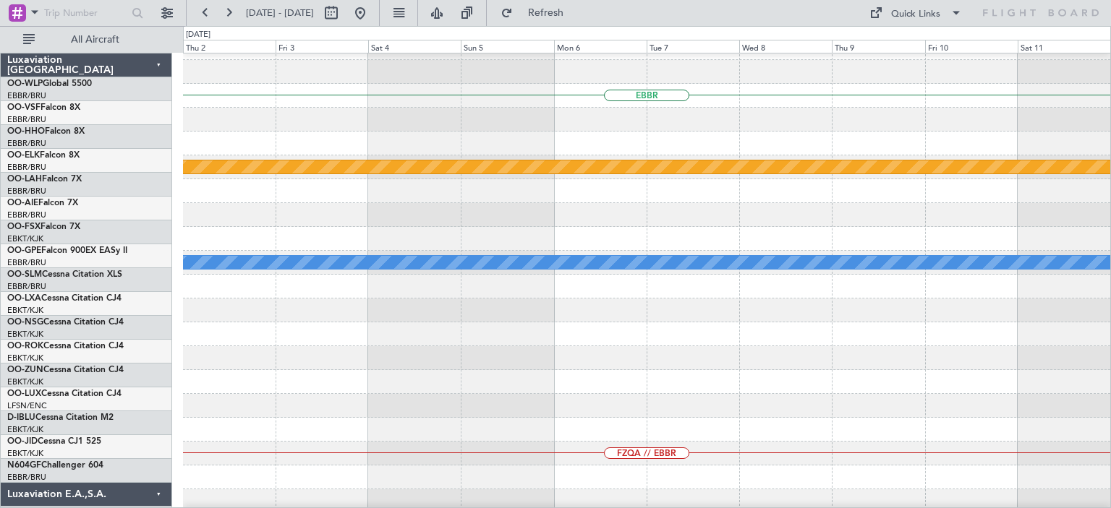
click at [555, 394] on div at bounding box center [646, 406] width 927 height 24
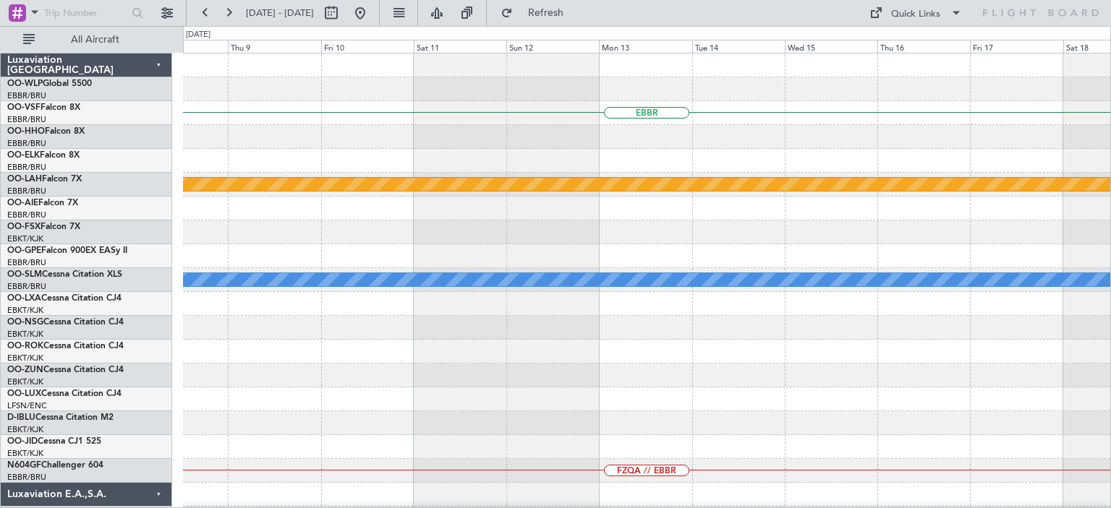
click at [526, 422] on div at bounding box center [646, 423] width 927 height 24
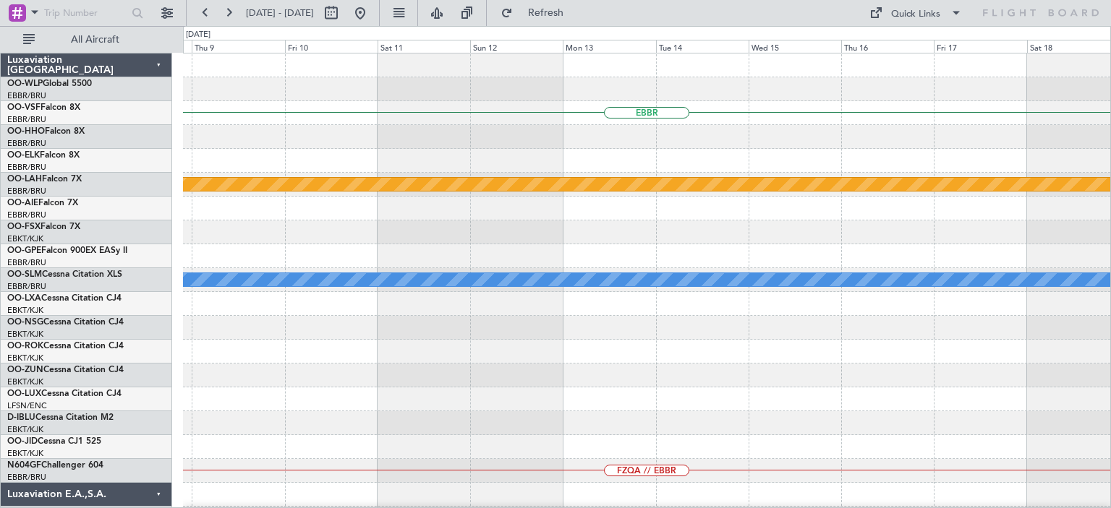
click at [601, 398] on div "EBBR Planned [GEOGRAPHIC_DATA][PERSON_NAME]-[GEOGRAPHIC_DATA][PERSON_NAME] ([GE…" at bounding box center [646, 495] width 927 height 883
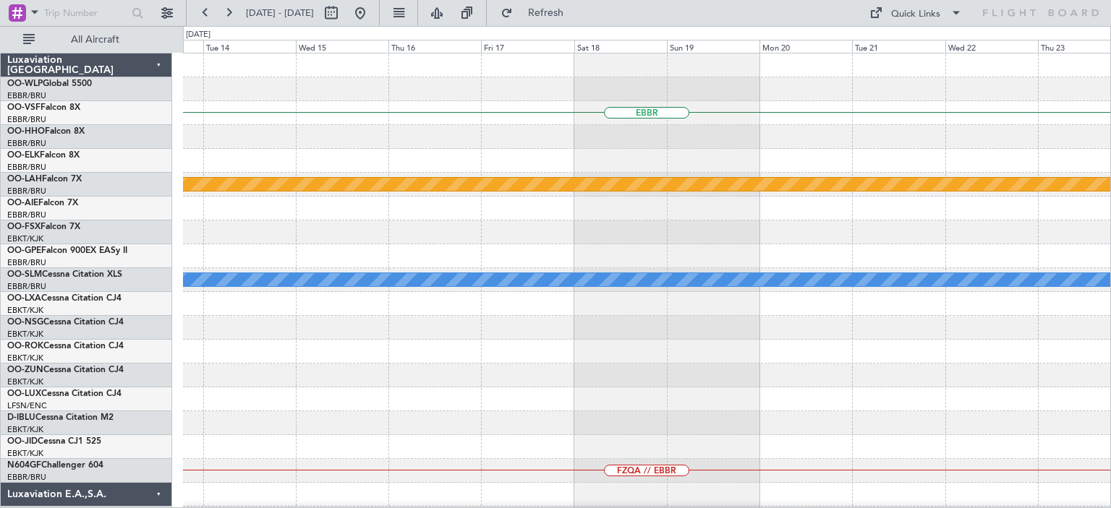
click at [500, 433] on div "EBBR Planned [GEOGRAPHIC_DATA][PERSON_NAME]-[GEOGRAPHIC_DATA][PERSON_NAME] ([GE…" at bounding box center [646, 495] width 927 height 883
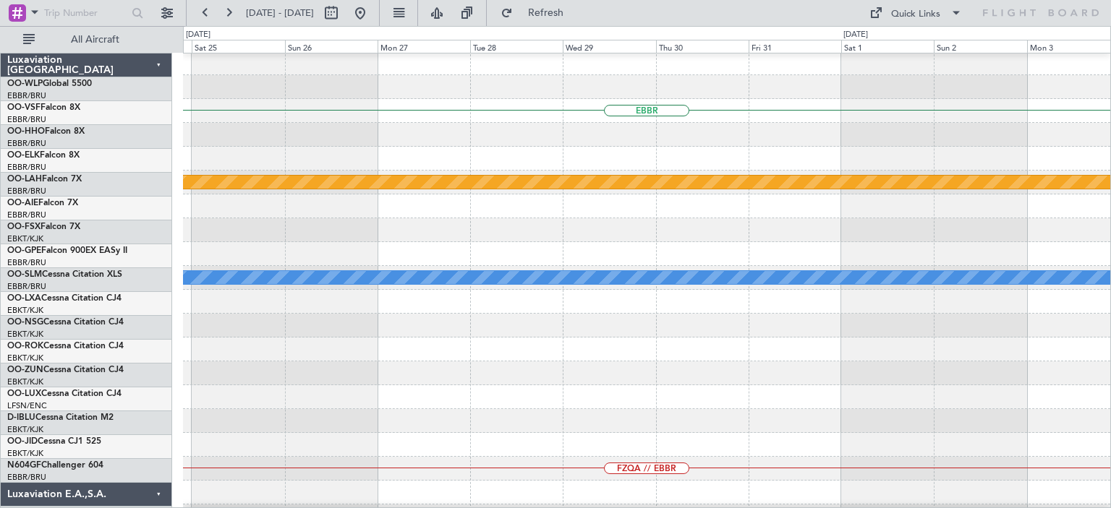
click at [534, 317] on div at bounding box center [646, 326] width 927 height 24
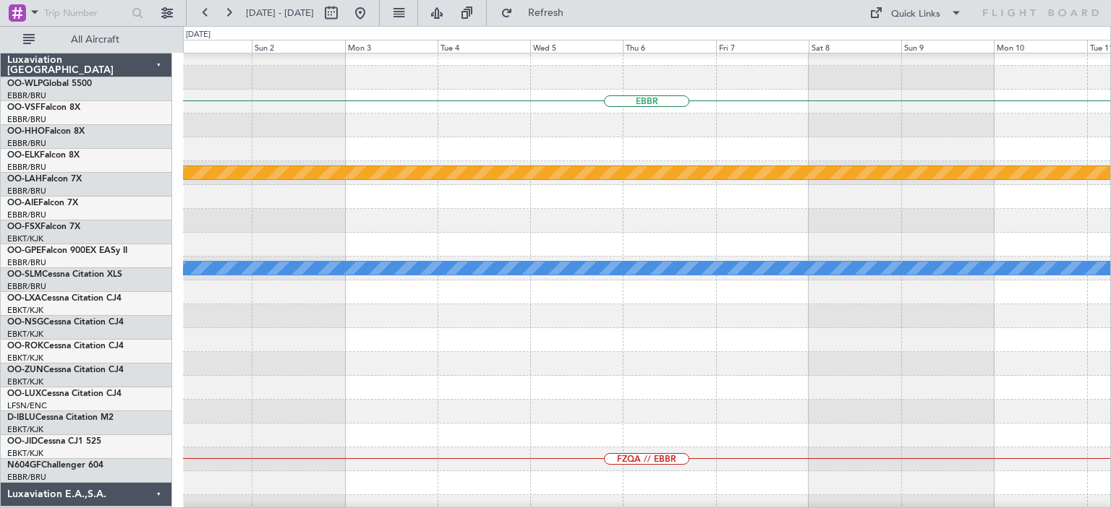
click at [431, 296] on div at bounding box center [646, 293] width 927 height 24
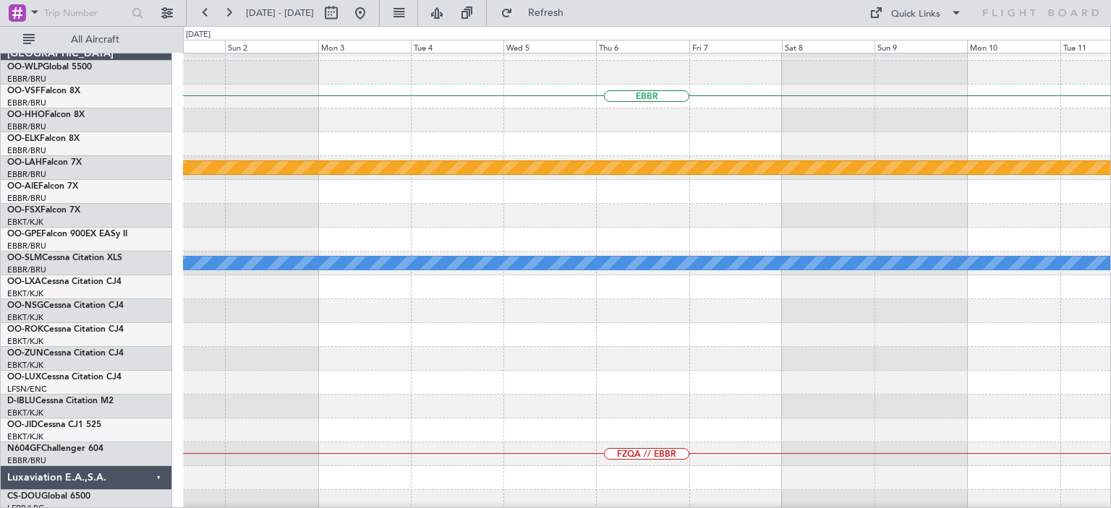
click at [603, 323] on div at bounding box center [646, 335] width 927 height 24
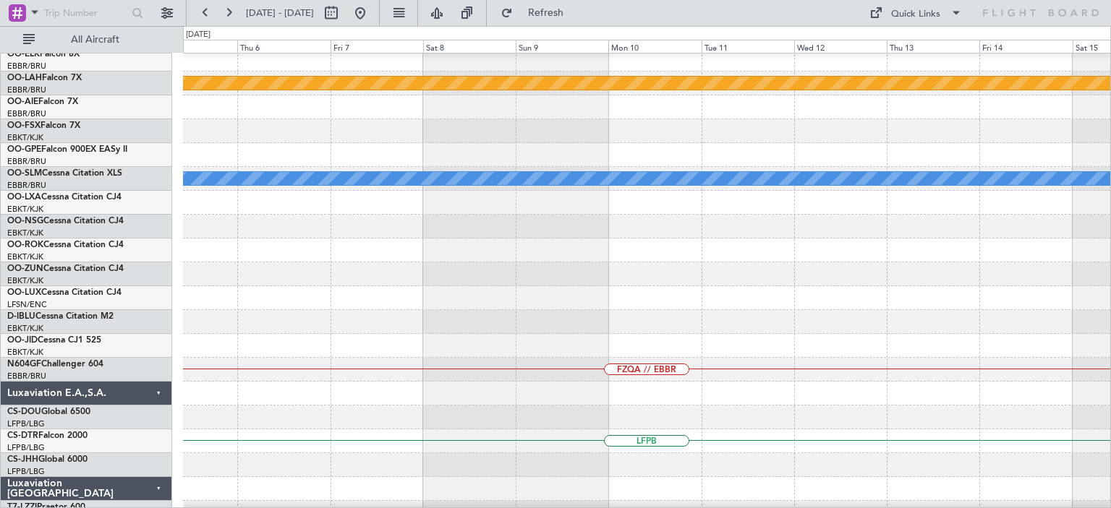
click at [542, 286] on div at bounding box center [646, 298] width 927 height 24
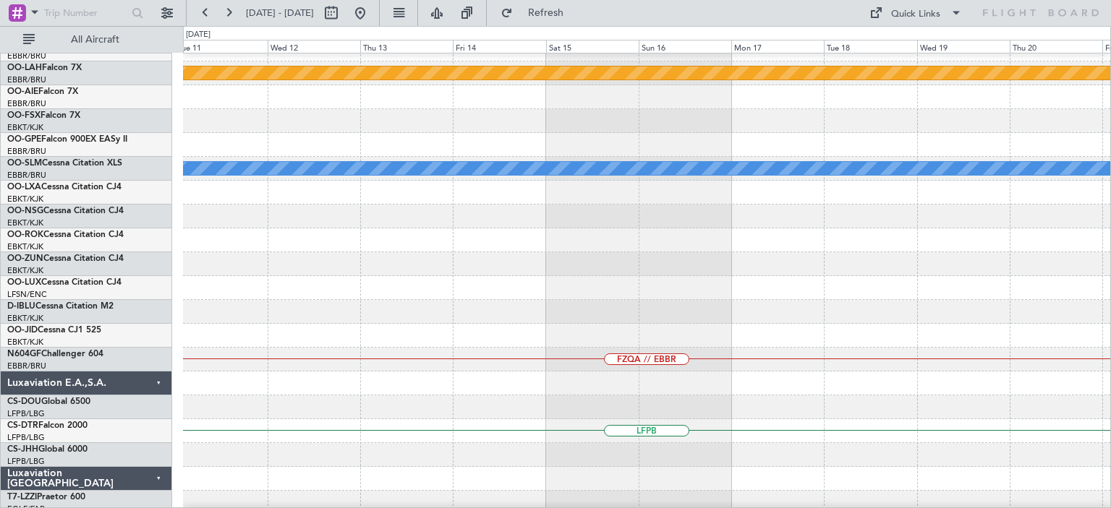
click at [568, 276] on div at bounding box center [646, 288] width 927 height 24
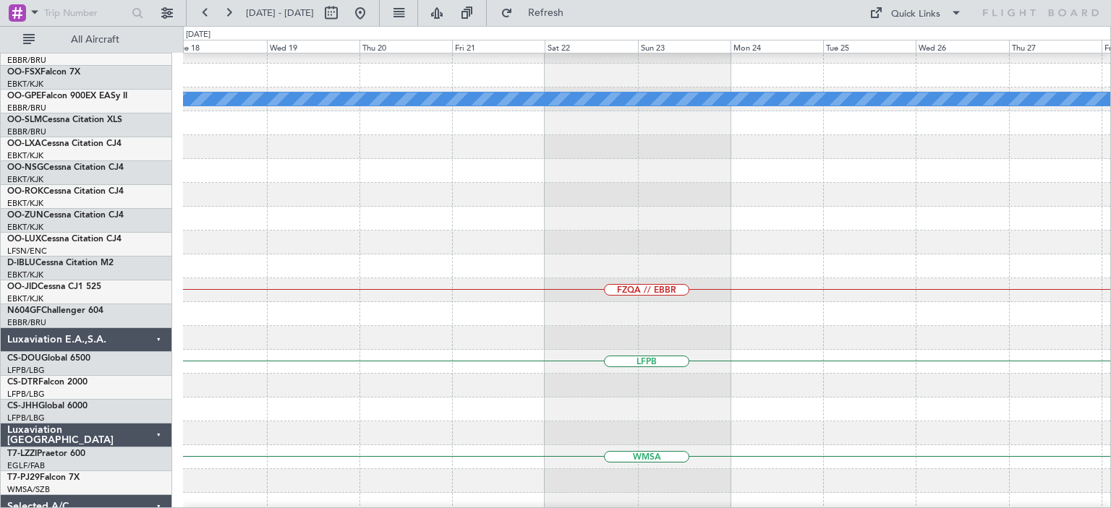
click at [523, 278] on div "FZQA // EBBR" at bounding box center [646, 290] width 927 height 24
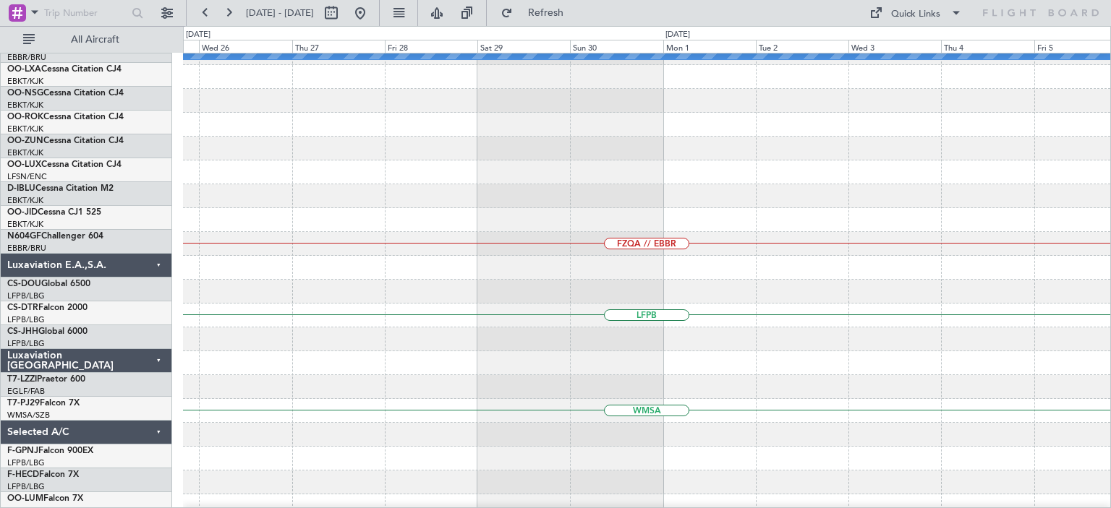
click at [643, 259] on div at bounding box center [646, 268] width 927 height 24
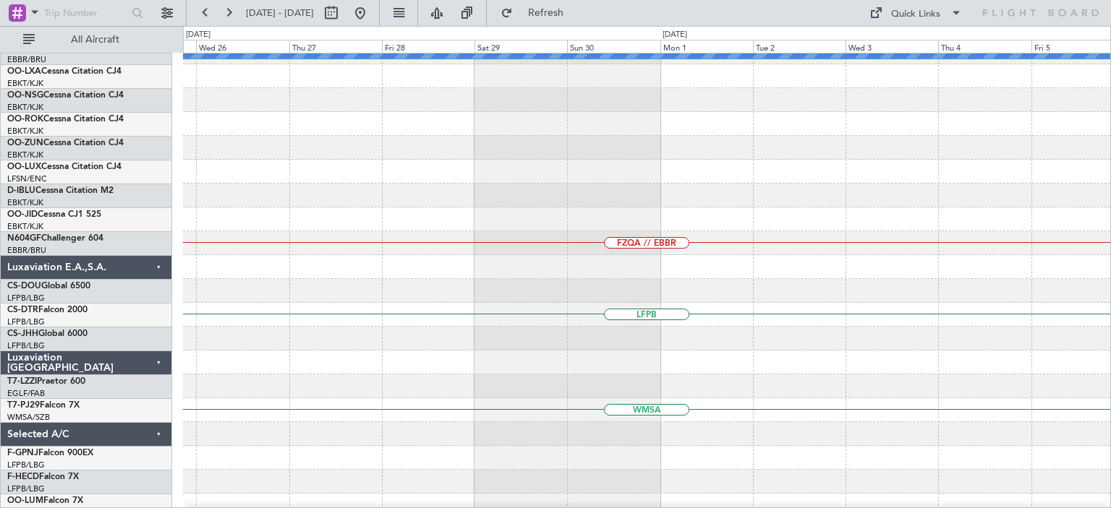
click at [570, 223] on div at bounding box center [646, 220] width 927 height 24
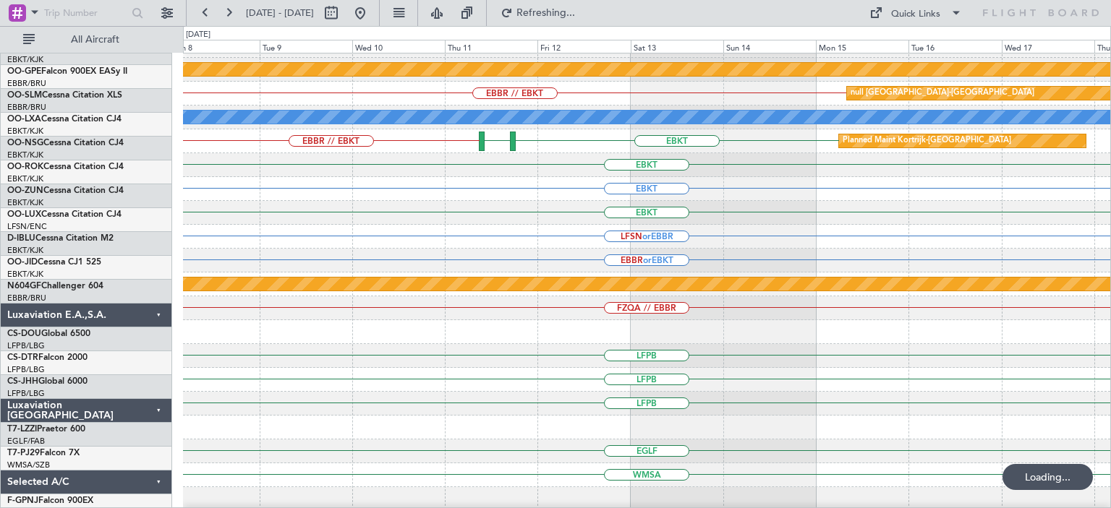
scroll to position [162, 0]
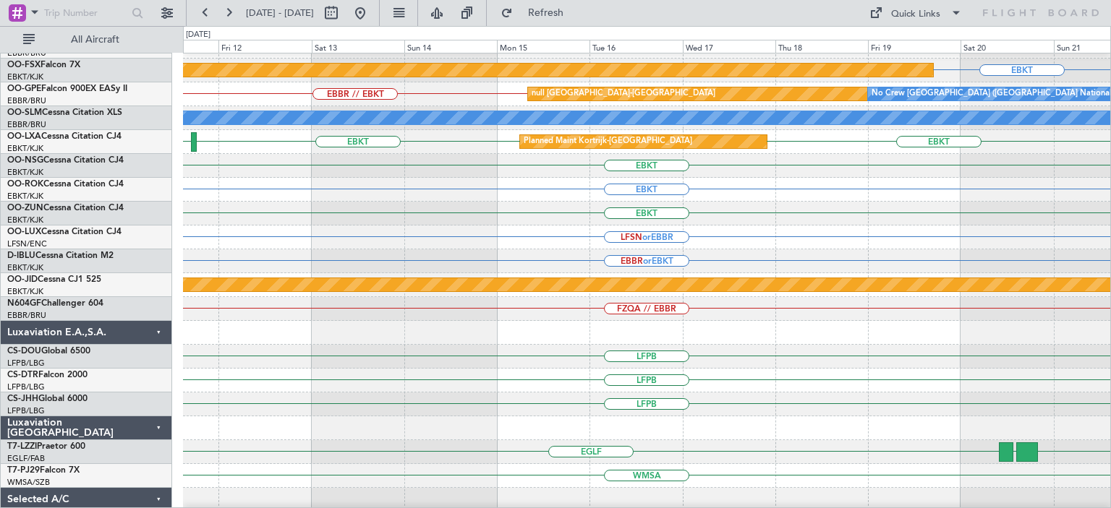
click at [424, 331] on div at bounding box center [646, 333] width 927 height 24
click at [428, 198] on div "EBKT" at bounding box center [646, 190] width 927 height 24
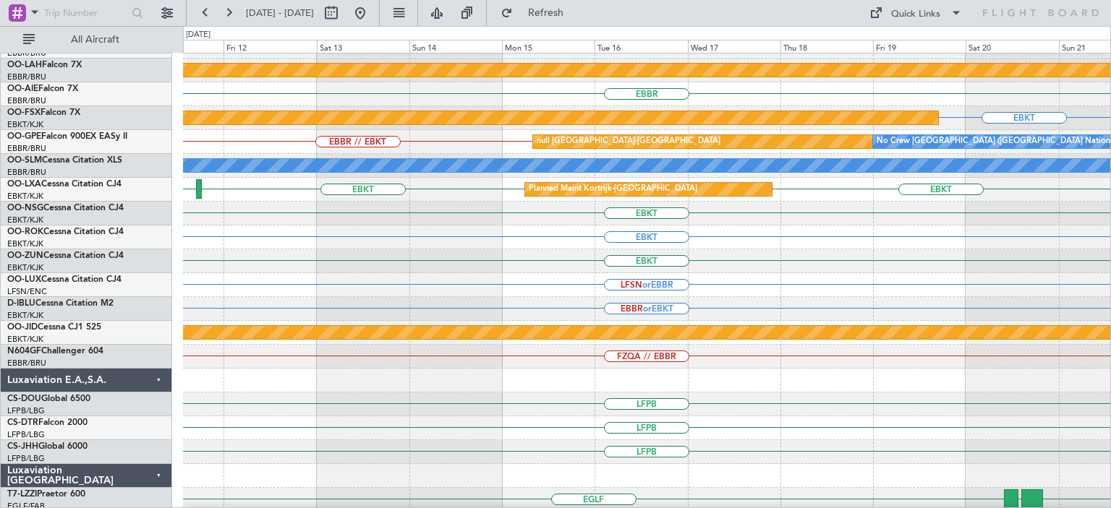
scroll to position [117, 0]
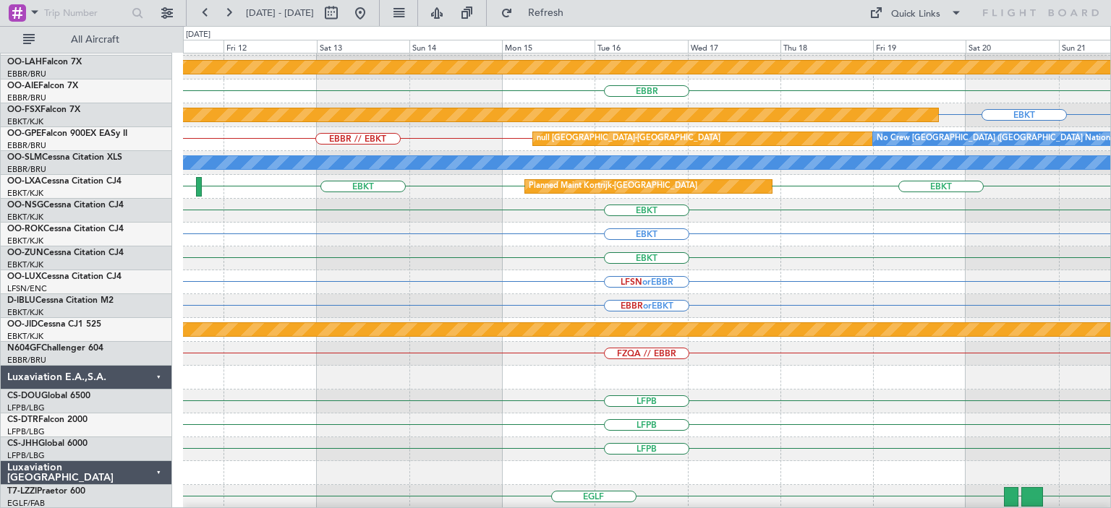
click at [429, 249] on div "EBKT" at bounding box center [646, 259] width 927 height 24
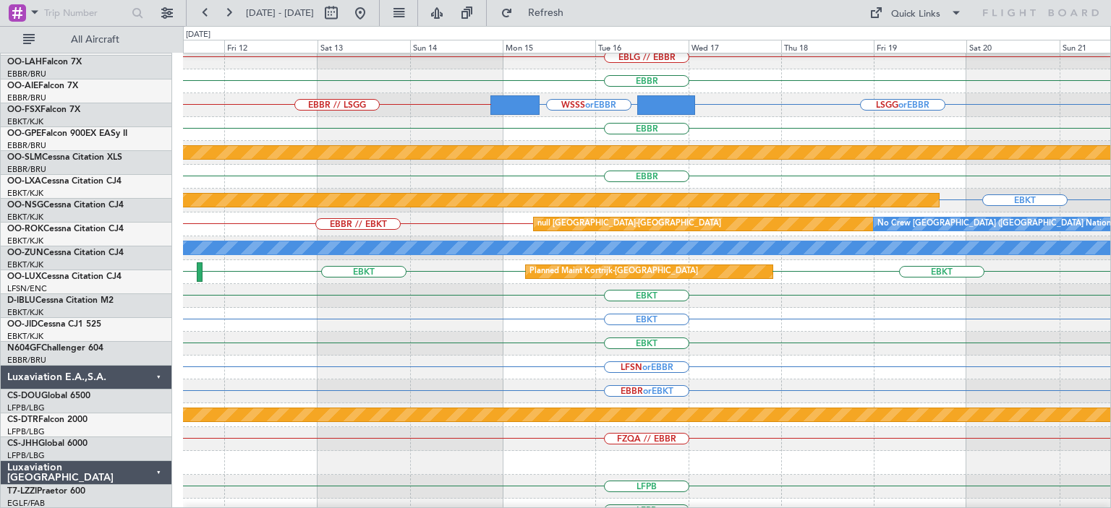
scroll to position [20, 0]
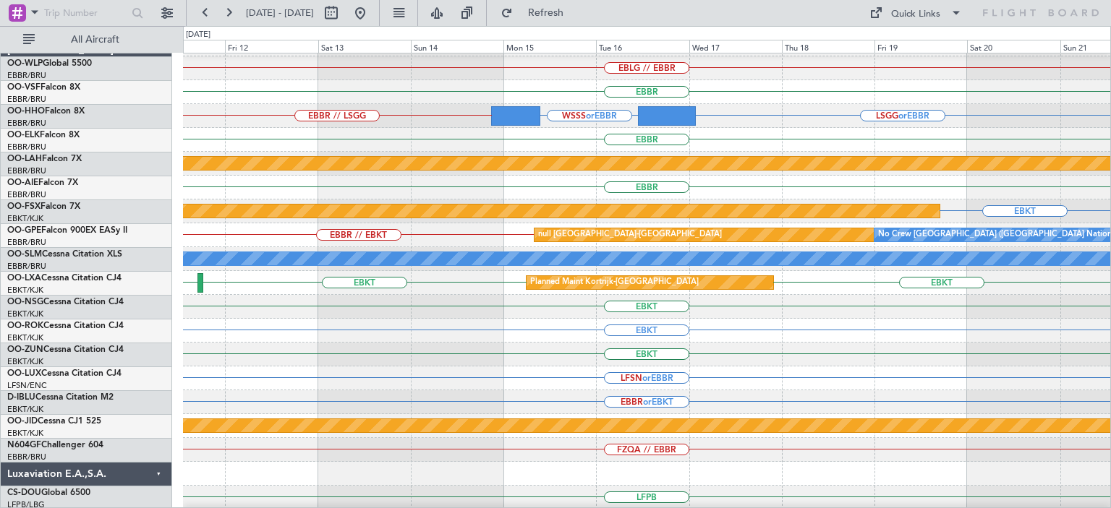
click at [430, 312] on div "EBKT" at bounding box center [646, 307] width 927 height 24
click at [431, 312] on div "EBKT" at bounding box center [646, 307] width 927 height 24
click at [566, 12] on span "Refresh" at bounding box center [546, 13] width 61 height 10
click at [837, 354] on div "EBLG // EBBR [GEOGRAPHIC_DATA] EBBR // LSGG LSGG or EBBR WSSS or [GEOGRAPHIC_DA…" at bounding box center [646, 426] width 927 height 787
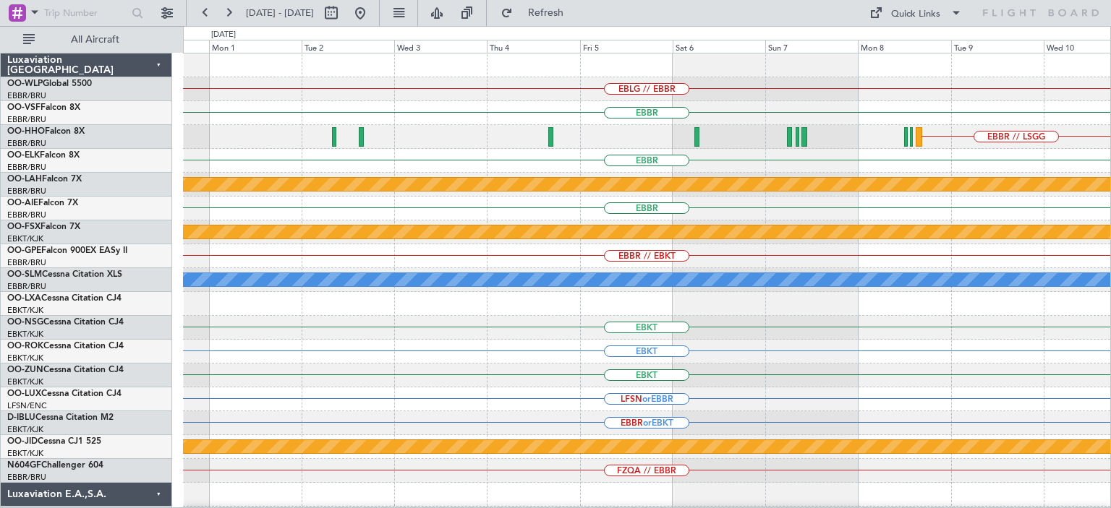
click at [1024, 349] on div "EBLG // EBBR [GEOGRAPHIC_DATA] EBBR // LSGG [GEOGRAPHIC_DATA] Planned [GEOGRAPH…" at bounding box center [646, 447] width 927 height 787
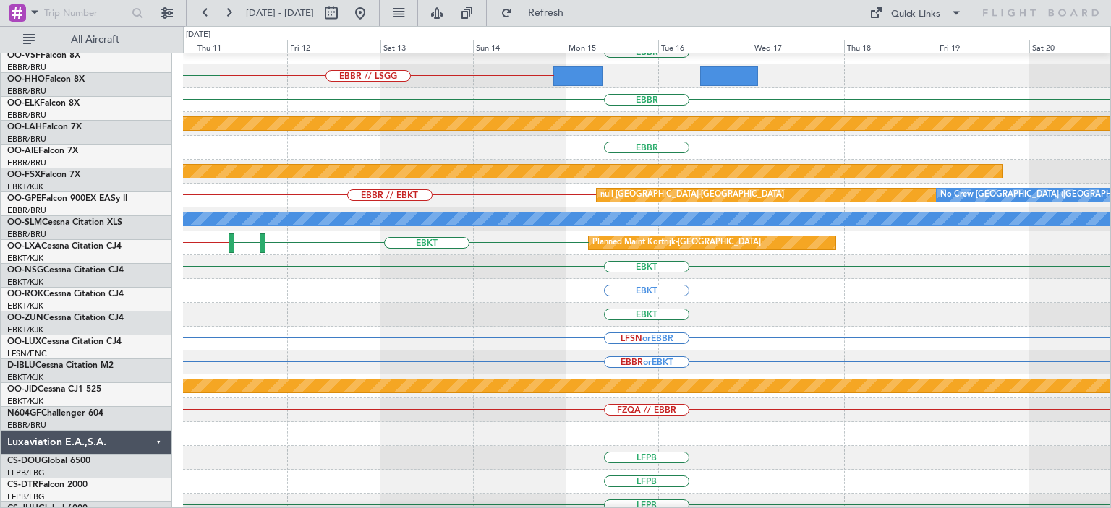
scroll to position [61, 0]
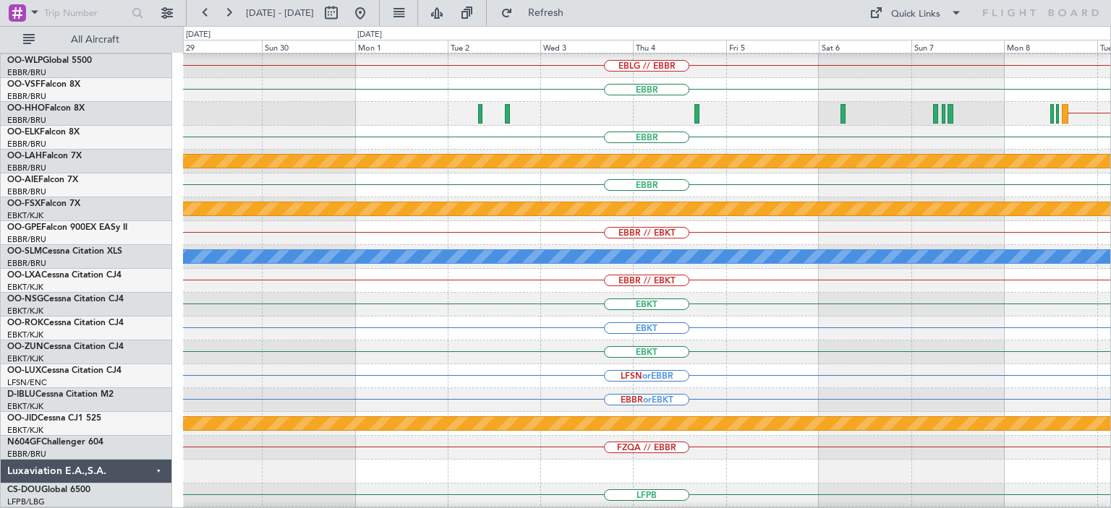
click at [875, 355] on div "EBKT" at bounding box center [646, 353] width 927 height 24
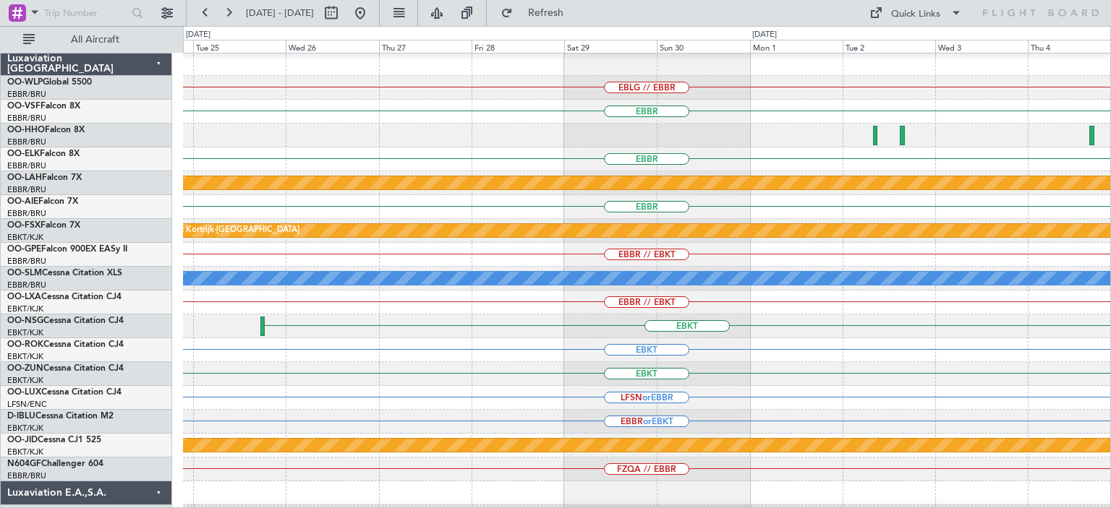
click at [764, 356] on div "EBKT" at bounding box center [646, 350] width 927 height 24
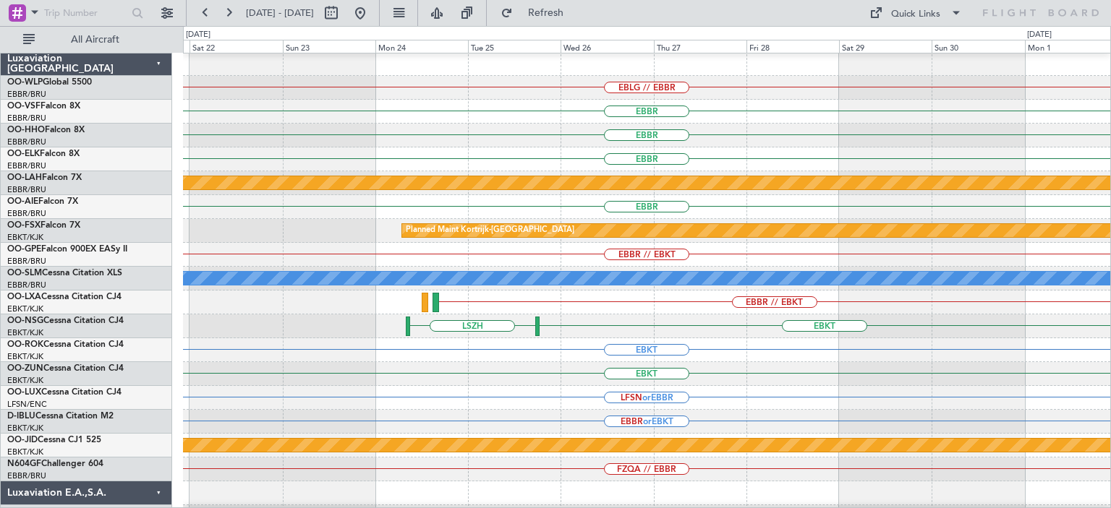
scroll to position [9, 0]
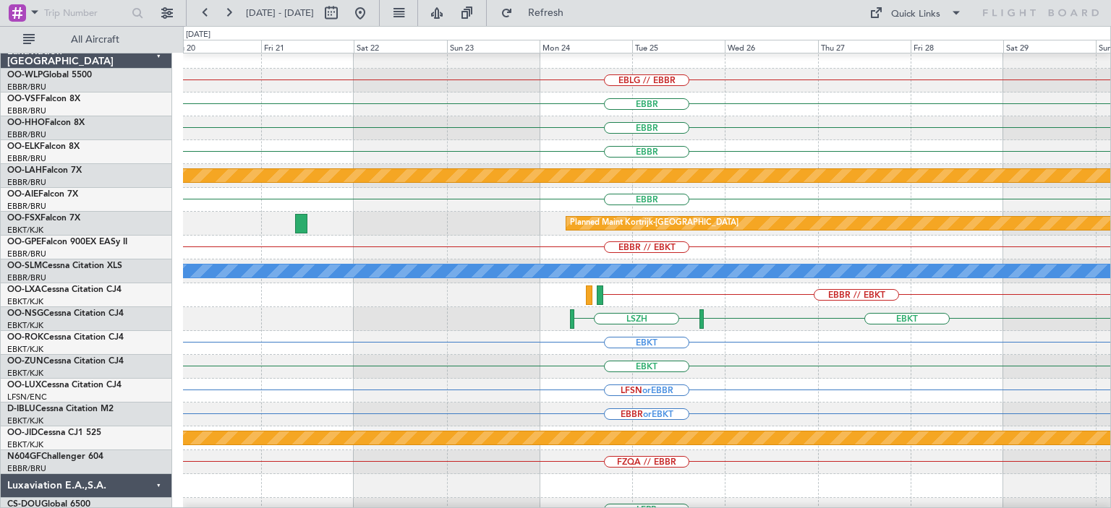
click at [862, 315] on div "EBKT [GEOGRAPHIC_DATA]" at bounding box center [646, 319] width 927 height 24
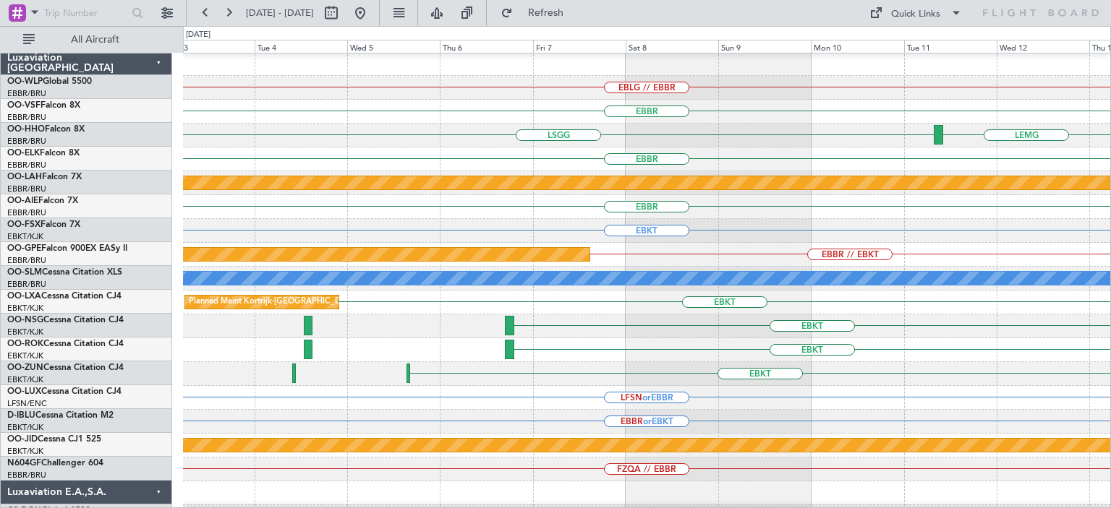
scroll to position [1, 0]
click at [910, 341] on div "EBKT" at bounding box center [646, 350] width 927 height 24
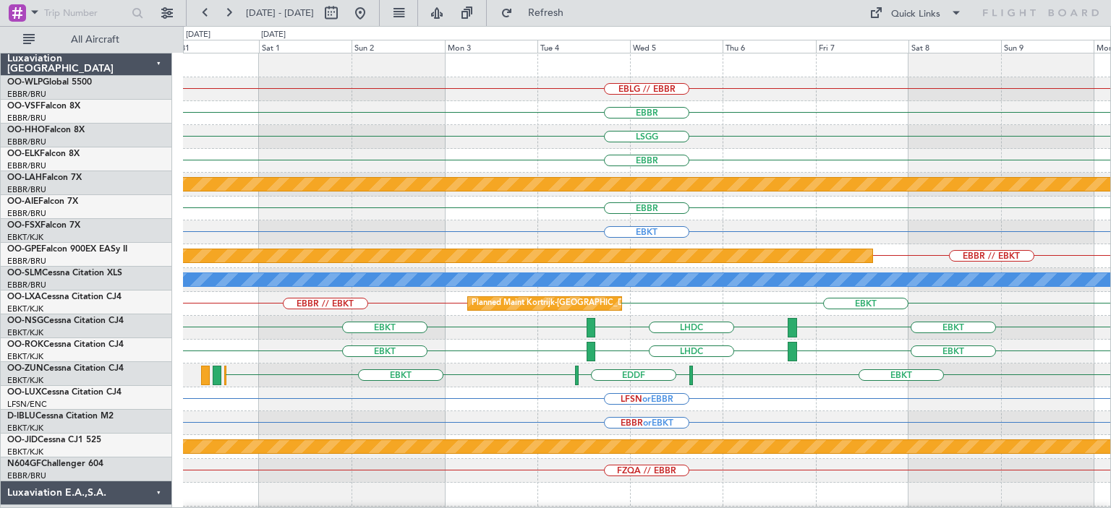
scroll to position [0, 0]
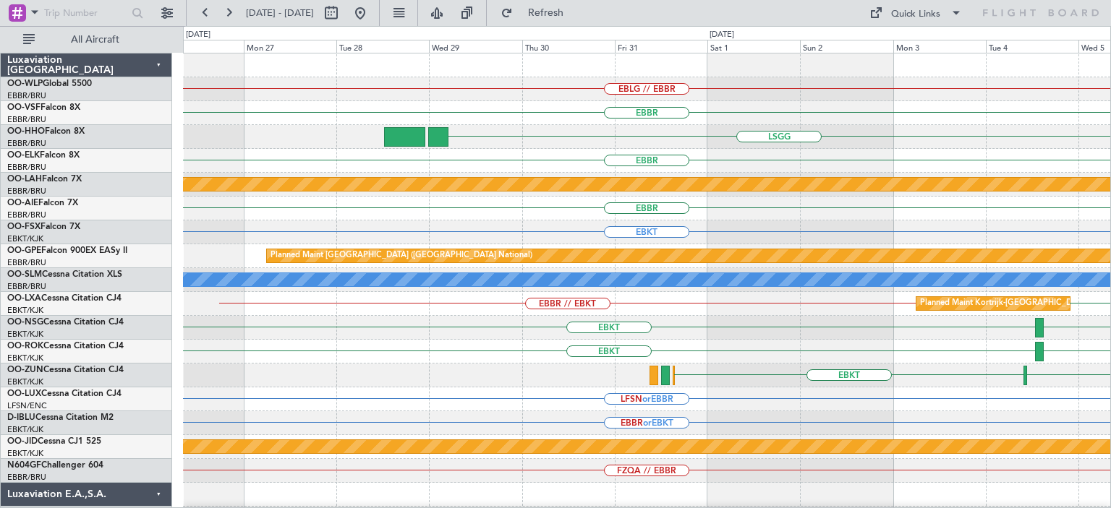
click at [1021, 329] on div "EBLG // EBBR [GEOGRAPHIC_DATA] [GEOGRAPHIC_DATA] [GEOGRAPHIC_DATA] Planned [GEO…" at bounding box center [646, 447] width 927 height 787
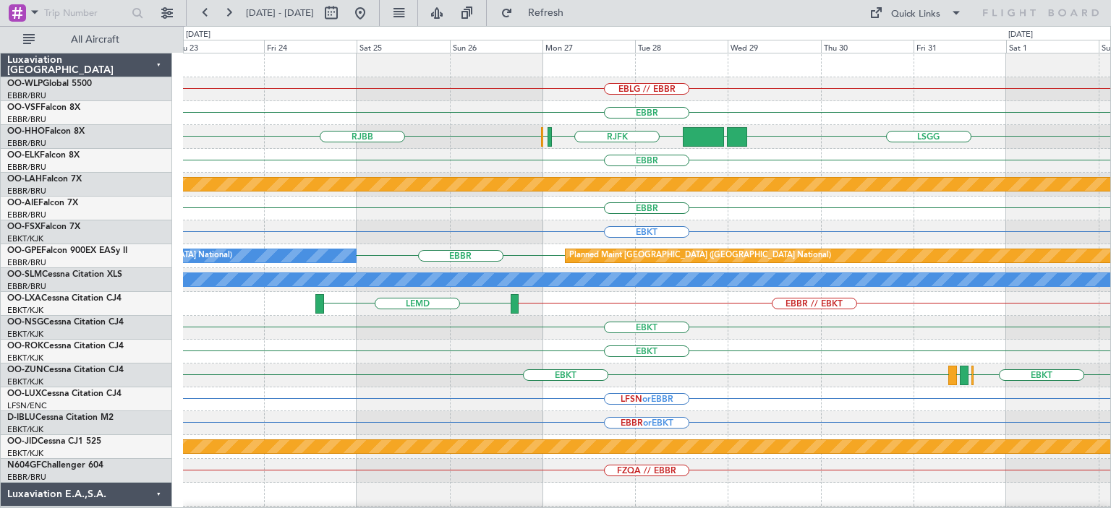
click at [549, 335] on div "EBKT LHDC" at bounding box center [646, 328] width 927 height 24
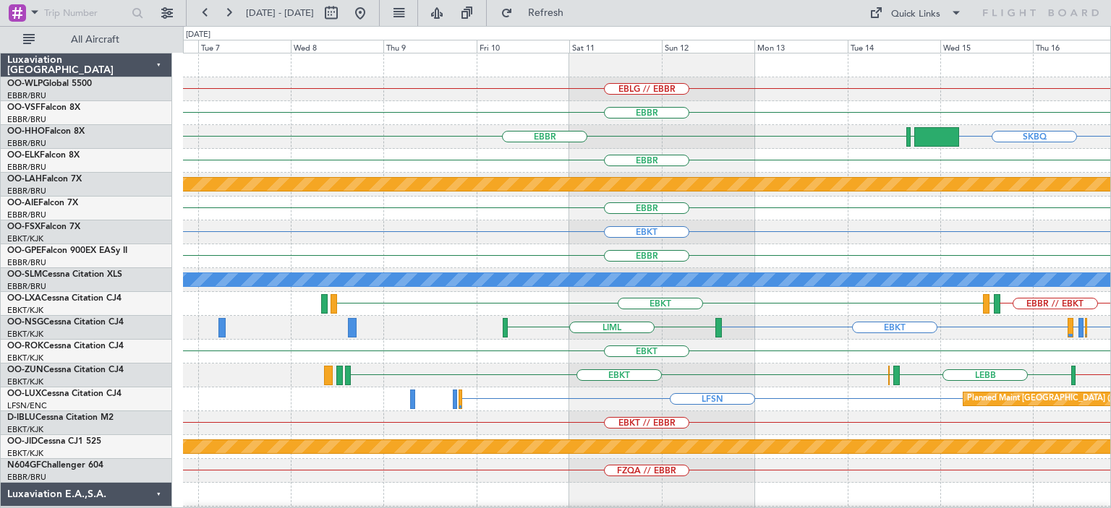
click at [741, 326] on div "EBKT LFPB or EBKT LFMN or EBKT EBKT LIML" at bounding box center [646, 328] width 927 height 24
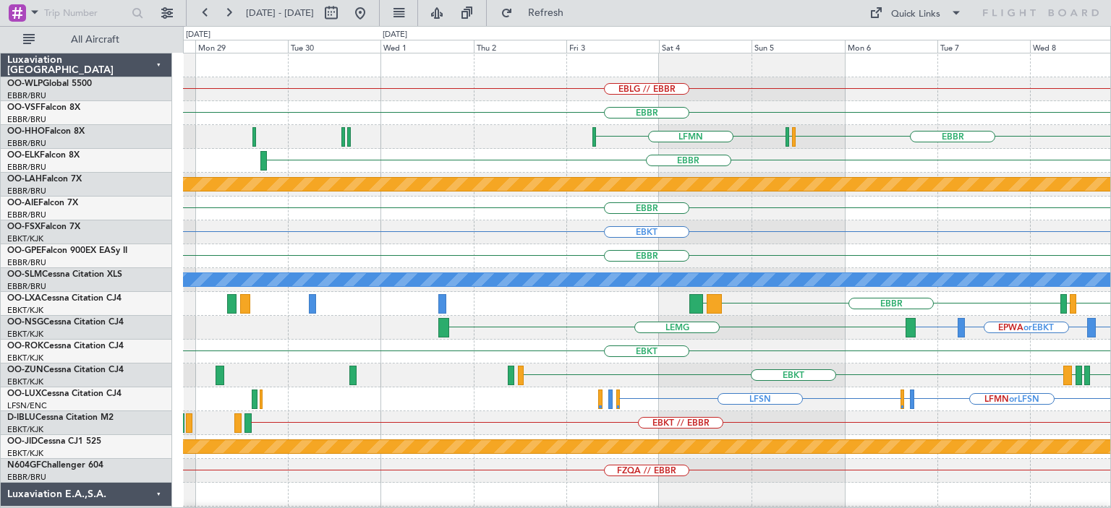
click at [975, 346] on div "EBLG // EBBR [GEOGRAPHIC_DATA] [GEOGRAPHIC_DATA] [GEOGRAPHIC_DATA] LFMN [GEOGRA…" at bounding box center [646, 447] width 927 height 787
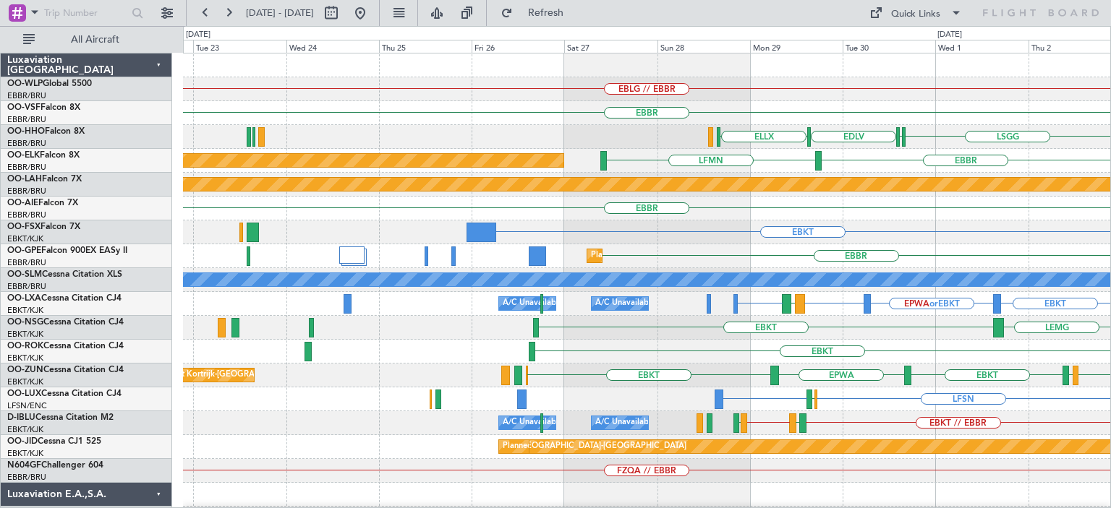
click at [1002, 364] on div "EBLG // EBBR [GEOGRAPHIC_DATA] [GEOGRAPHIC_DATA] ELLX EDLV ELLX LFMN [GEOGRAPHI…" at bounding box center [646, 447] width 927 height 787
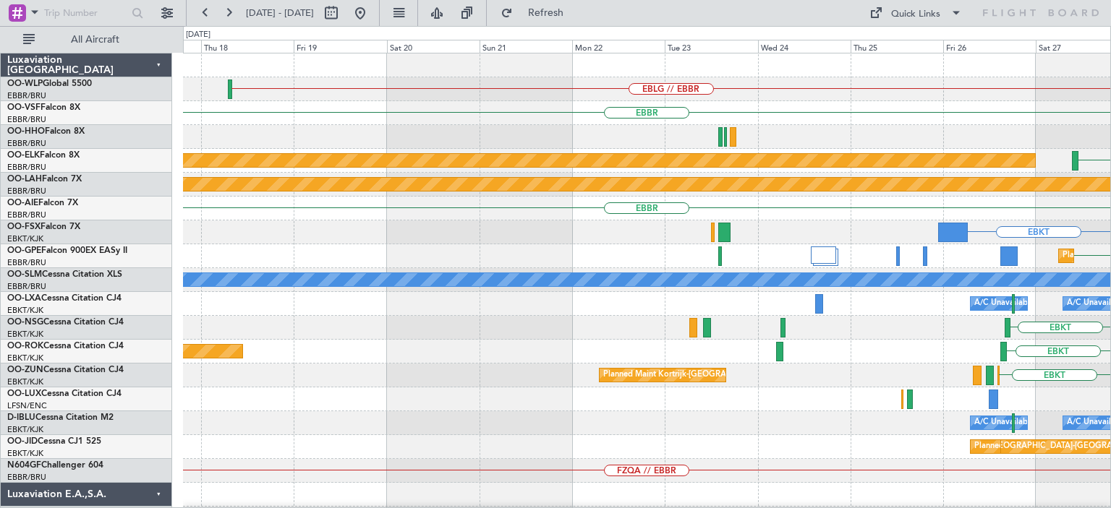
click at [895, 390] on div "EBLG // EBBR [GEOGRAPHIC_DATA] ELLX EDLV LFMN Planned Maint [GEOGRAPHIC_DATA]-[…" at bounding box center [646, 447] width 927 height 787
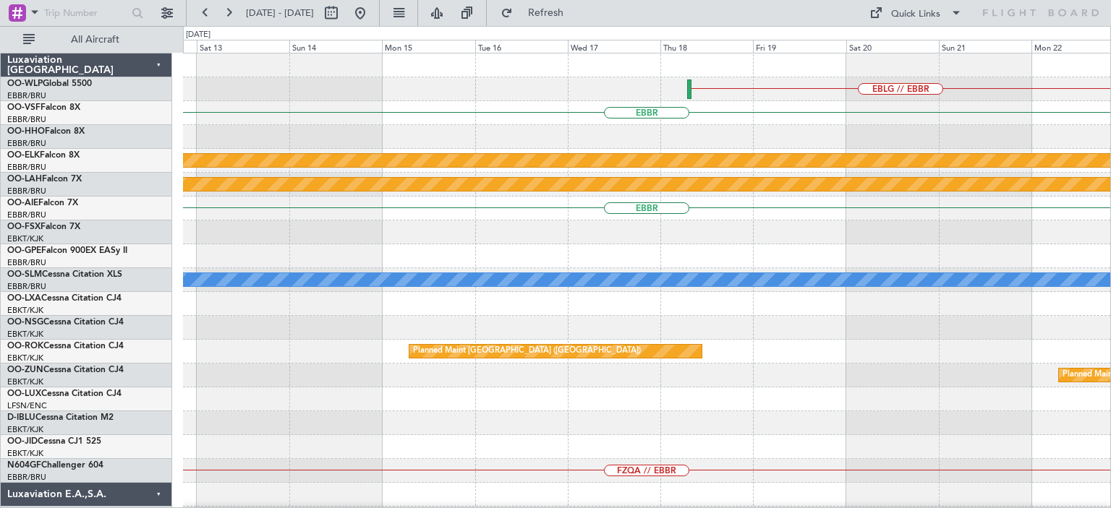
click at [799, 367] on div "EBLG // EBBR [GEOGRAPHIC_DATA] Planned Maint [GEOGRAPHIC_DATA]-[GEOGRAPHIC_DATA…" at bounding box center [646, 447] width 927 height 787
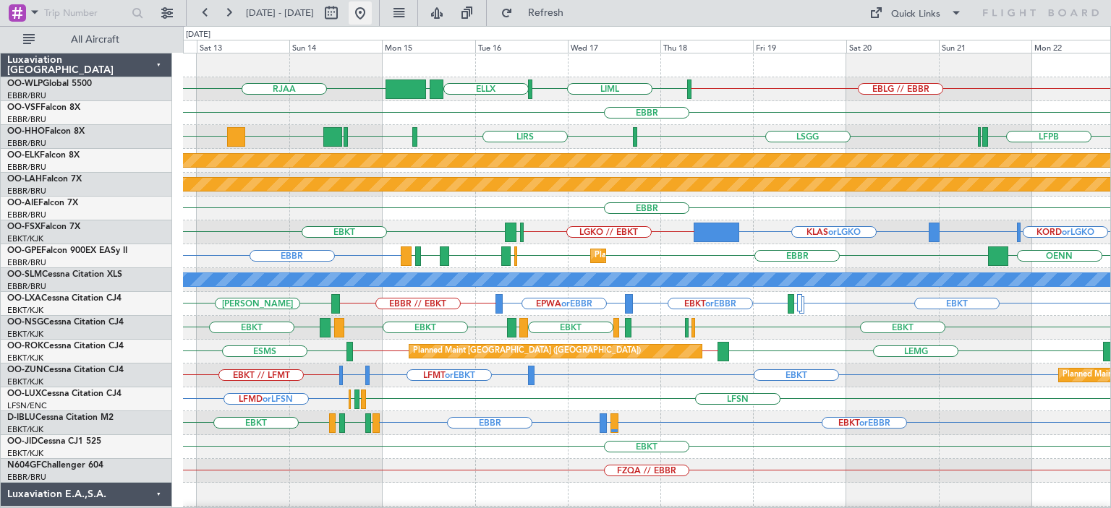
click at [372, 17] on button at bounding box center [359, 12] width 23 height 23
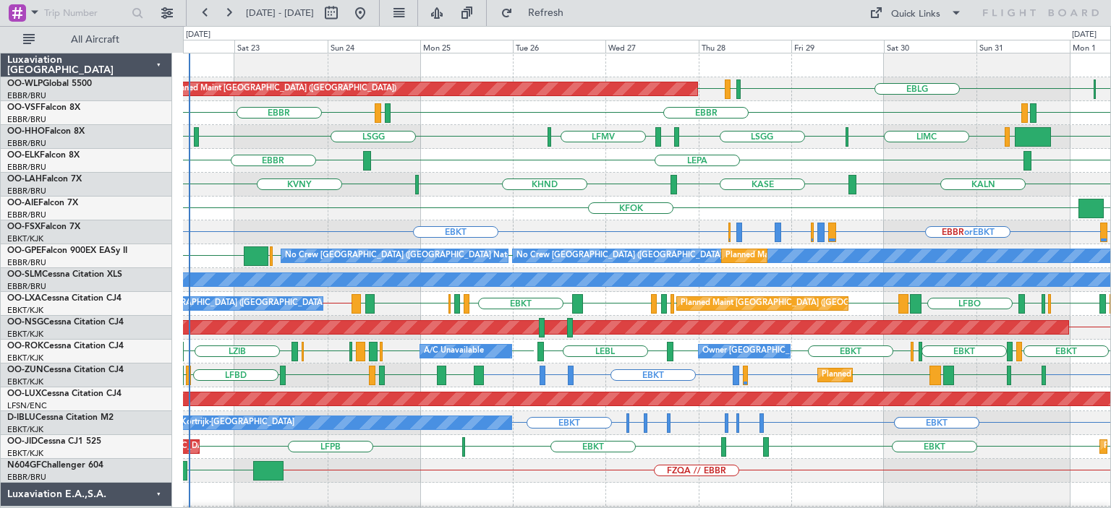
click at [319, 157] on div "LEPA [GEOGRAPHIC_DATA] [GEOGRAPHIC_DATA]" at bounding box center [646, 161] width 927 height 24
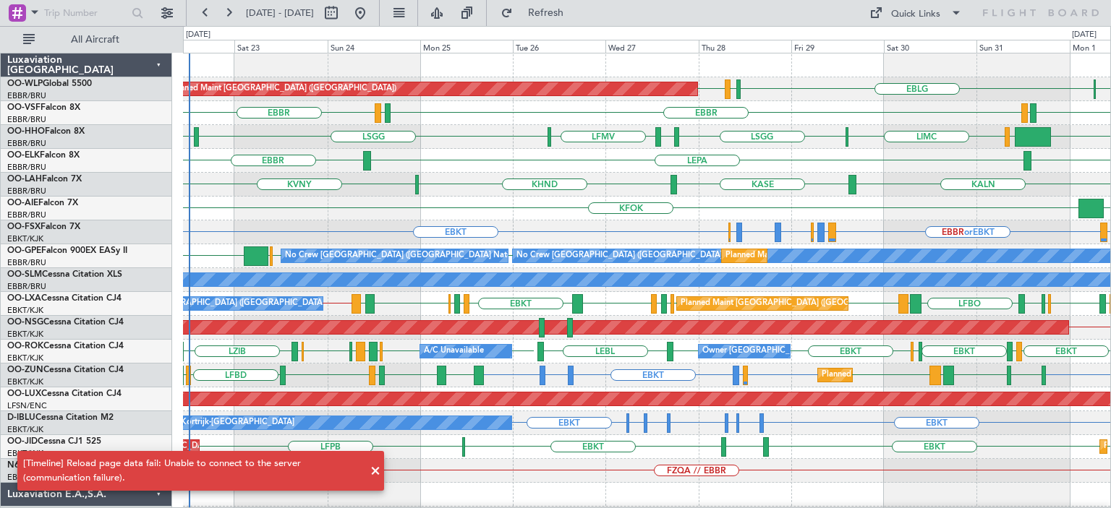
click at [593, 184] on div "KALN [GEOGRAPHIC_DATA] KVNY KHND Planned [GEOGRAPHIC_DATA][PERSON_NAME]-[GEOGRA…" at bounding box center [646, 185] width 927 height 24
click at [375, 469] on span at bounding box center [375, 471] width 17 height 17
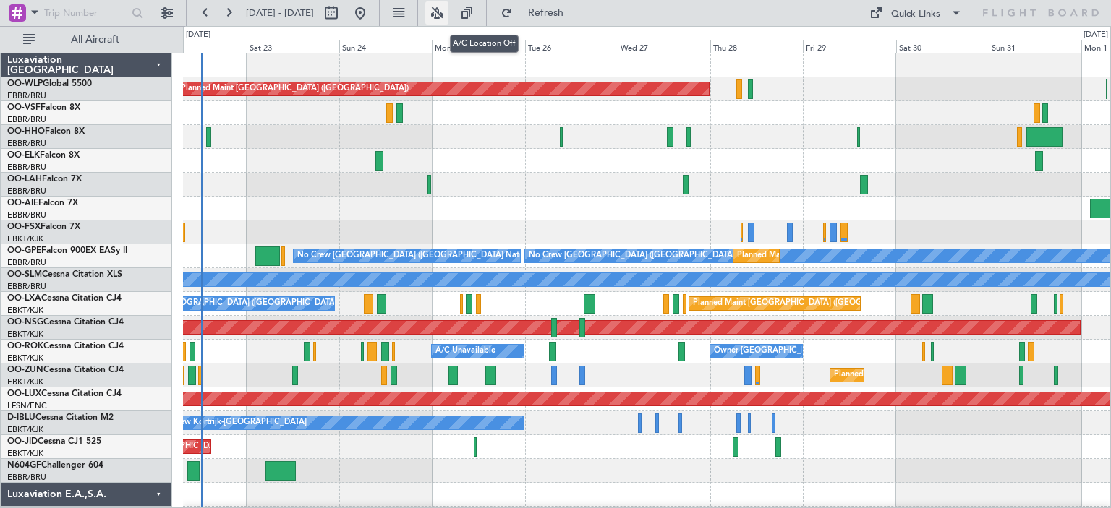
click at [448, 10] on button at bounding box center [436, 12] width 23 height 23
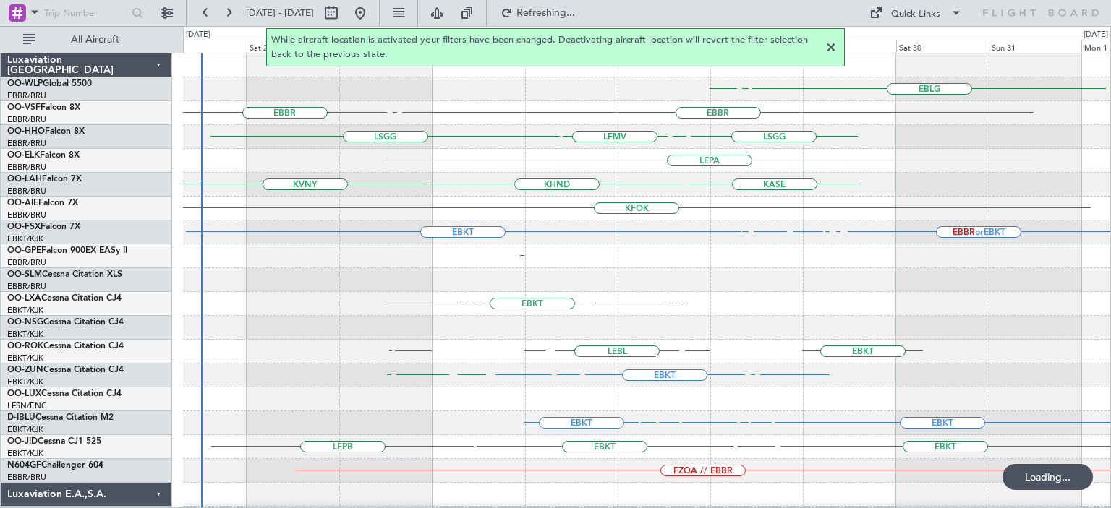
click at [829, 46] on div at bounding box center [830, 47] width 17 height 17
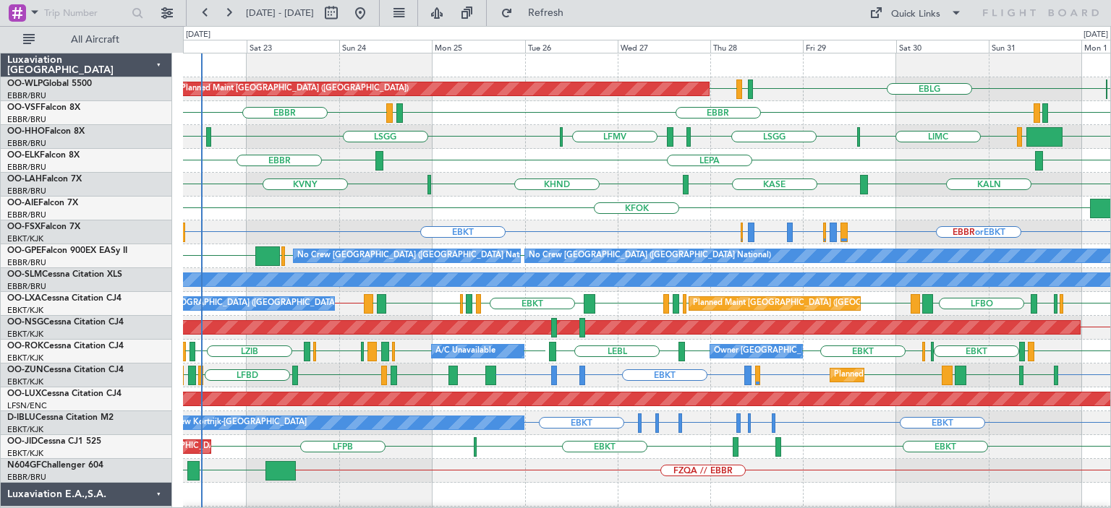
click at [641, 352] on div "EBKT EBKT LEBL EBKT EBKT EBLG EBKT LFTZ EBKT EHAM LIRA EHAM EBKT ELLX LZIB ELLX…" at bounding box center [646, 352] width 927 height 24
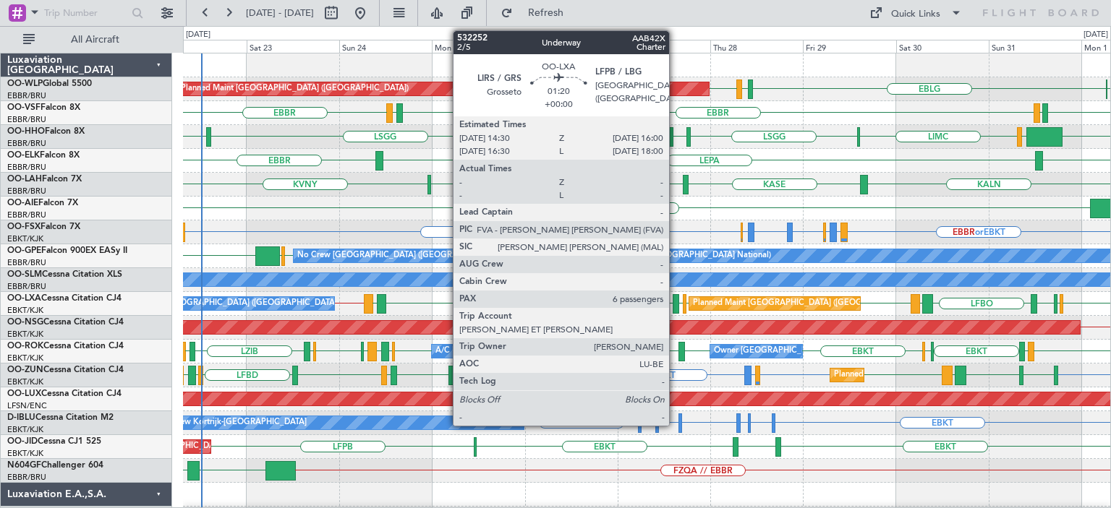
click at [675, 299] on div at bounding box center [675, 304] width 7 height 20
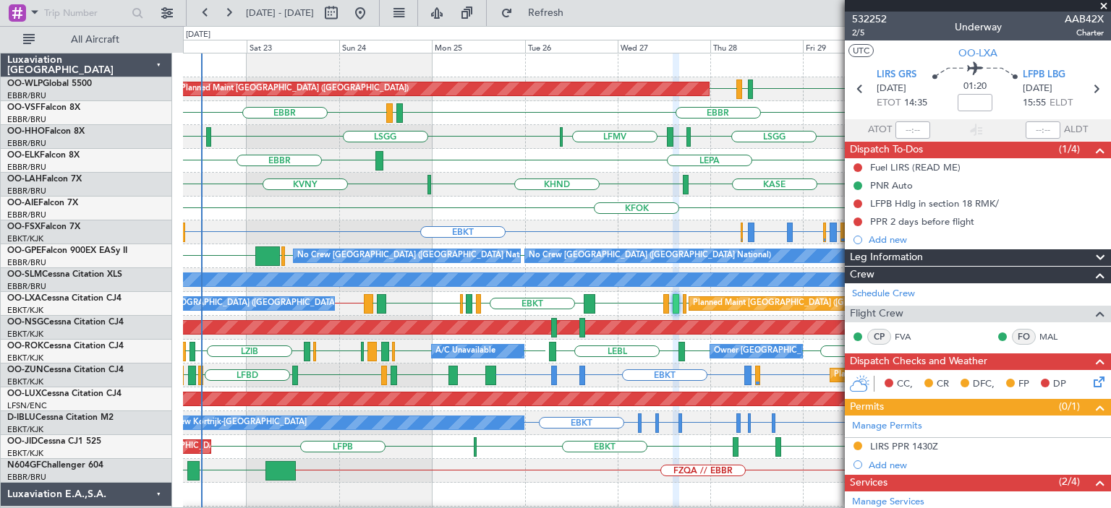
click at [1103, 0] on span at bounding box center [1103, 6] width 14 height 13
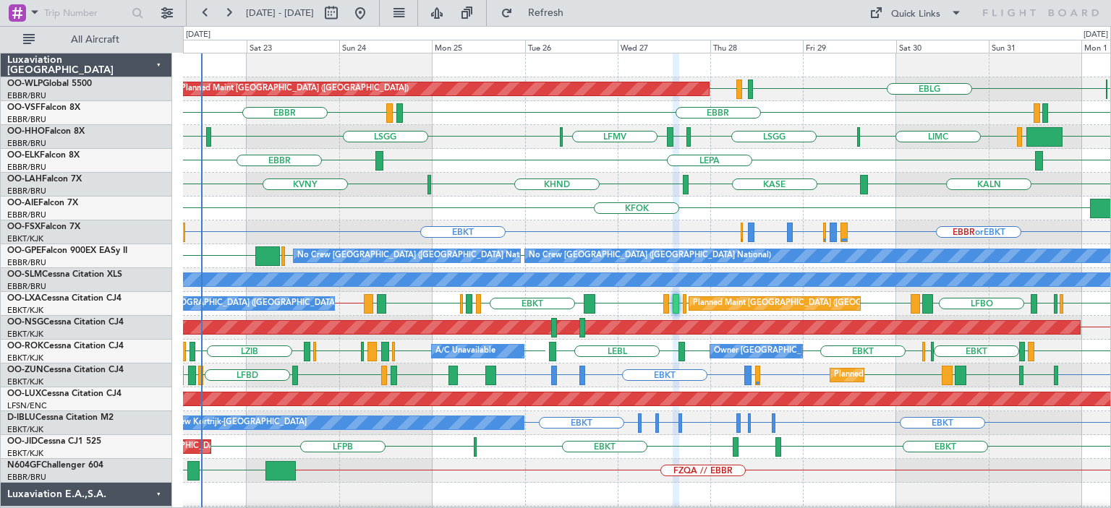
type input "0"
click at [565, 194] on div "KASE KHND KVNY KALN Planned Maint Alton-st Louis (St Louis Regl)" at bounding box center [646, 185] width 927 height 24
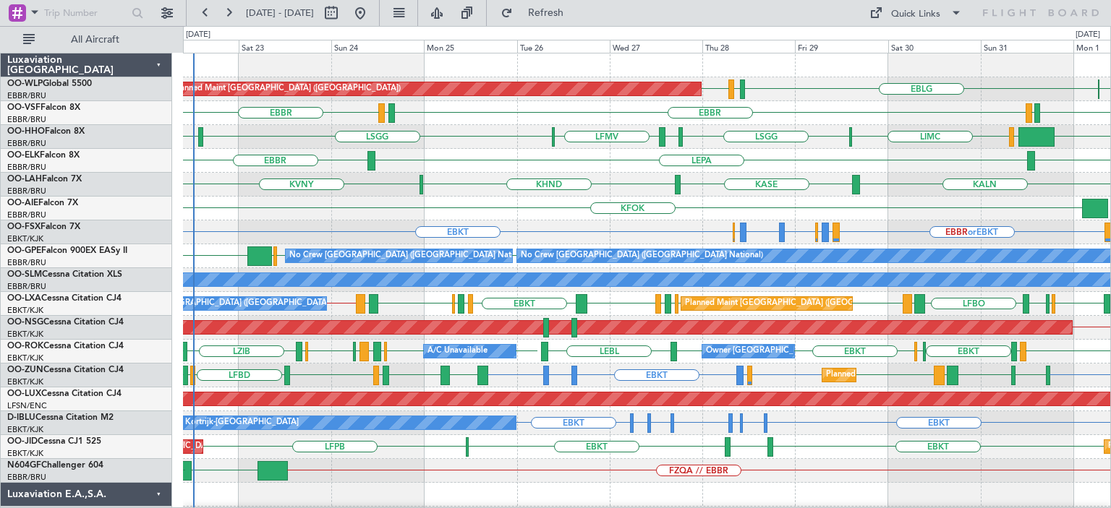
click at [492, 184] on div "EBLG LIML EDDB ELLX Planned Maint Berlin (Brandenburg) EBBR LEGE EBBR EBBR LEGE…" at bounding box center [646, 495] width 927 height 883
click at [578, 222] on div "EBBR or EBKT LIRZ or EBKT EBBR or EBKT EBBR or EBKT LFMN or EBKT EBBR or EBKT E…" at bounding box center [646, 233] width 927 height 24
